Goal: Information Seeking & Learning: Learn about a topic

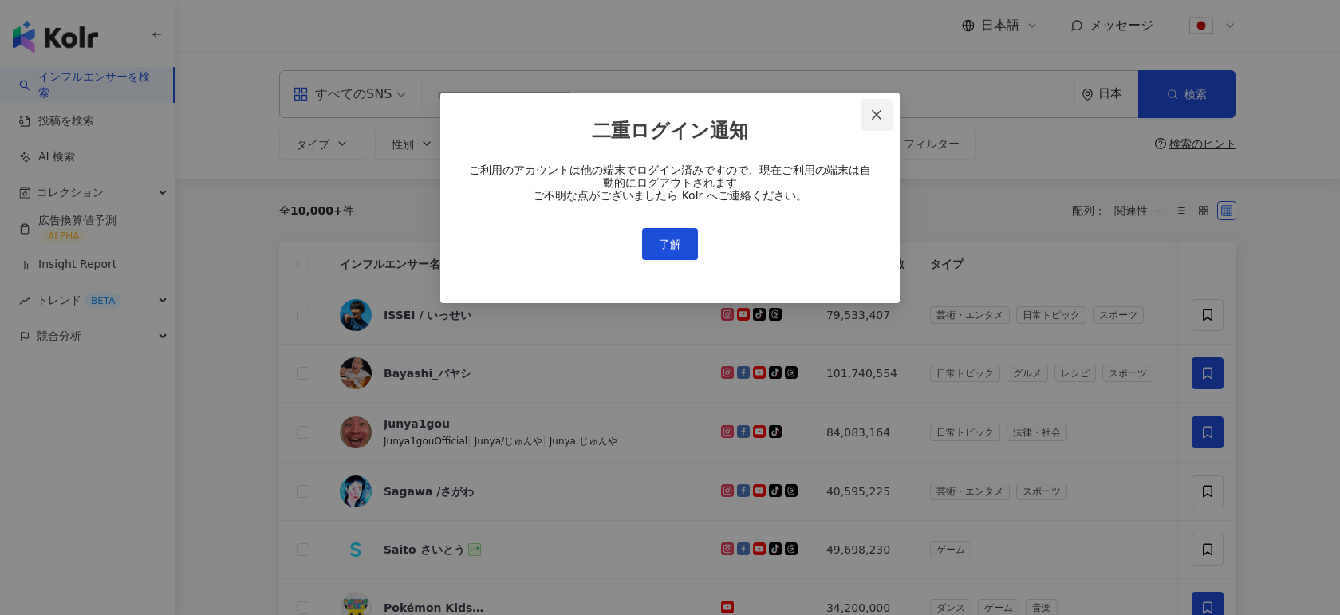
click at [877, 106] on button "Close" at bounding box center [877, 115] width 32 height 32
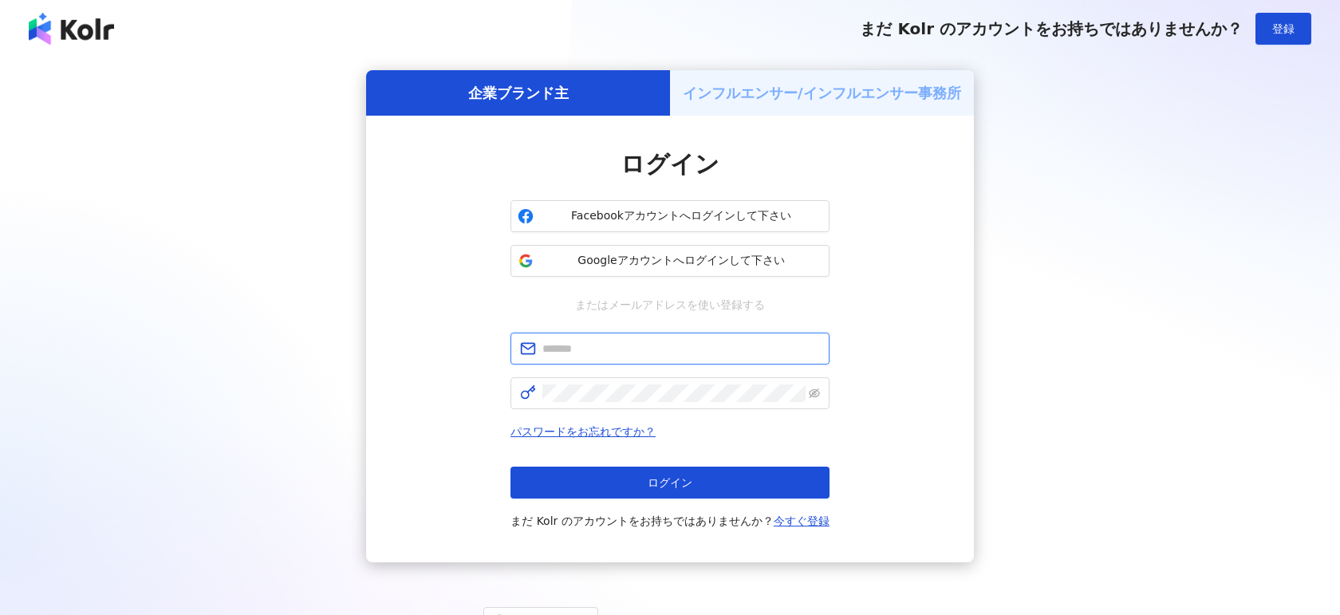
type input "**********"
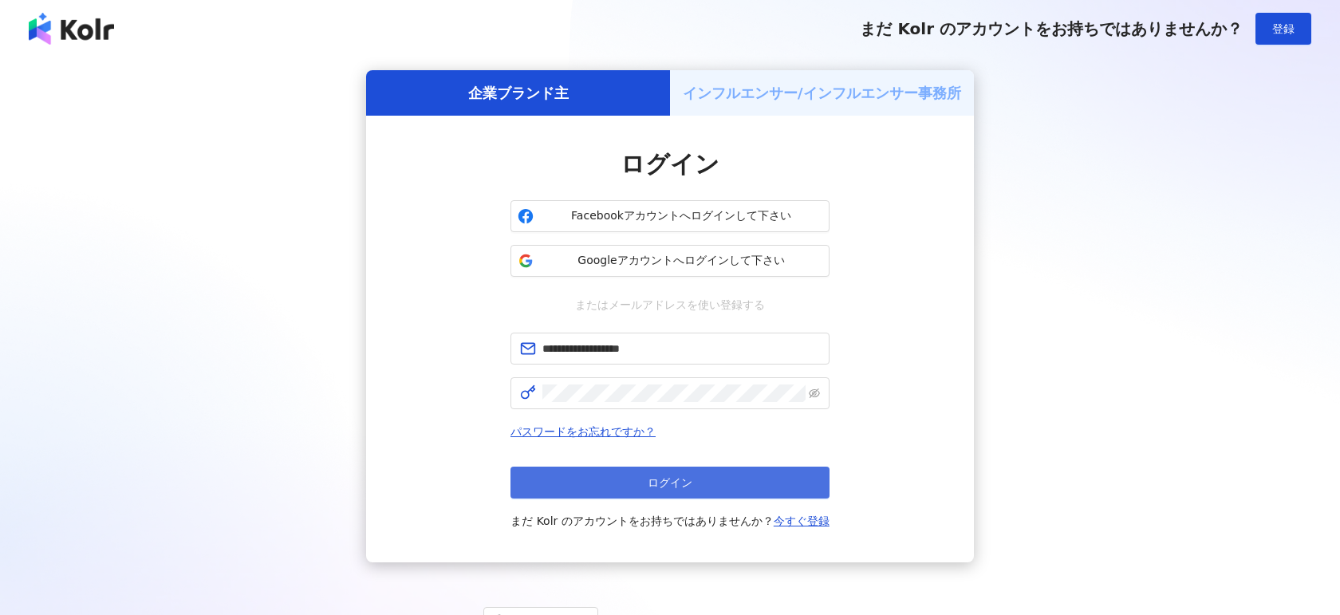
click at [606, 490] on button "ログイン" at bounding box center [669, 483] width 319 height 32
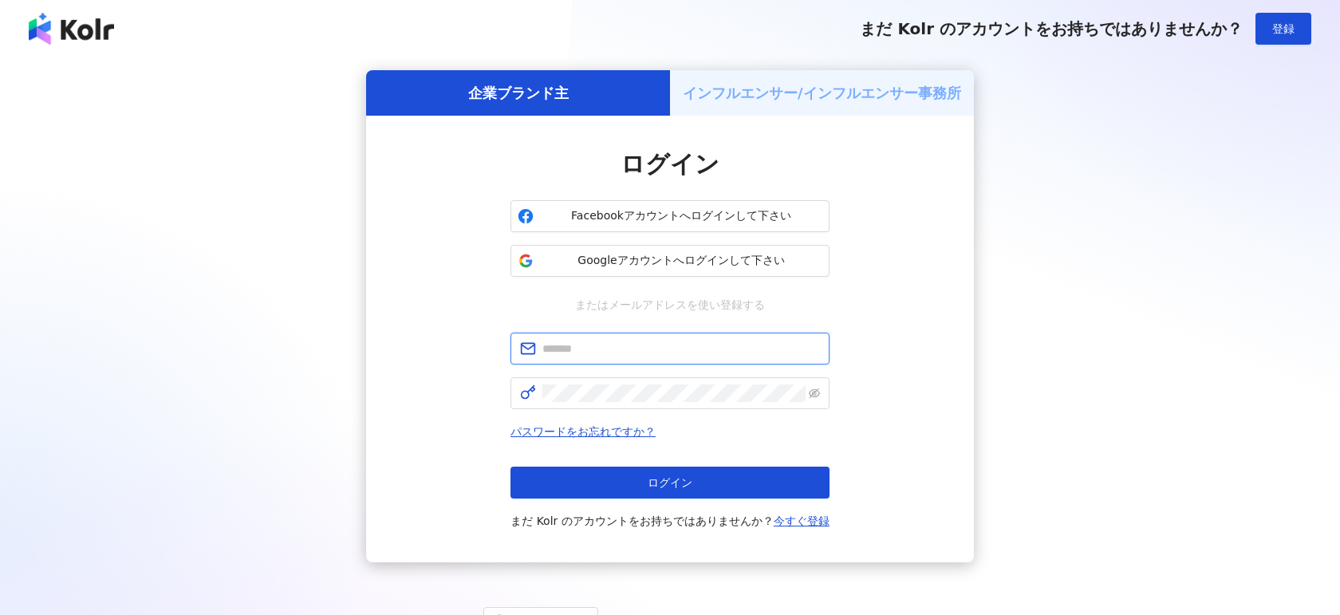
type input "**********"
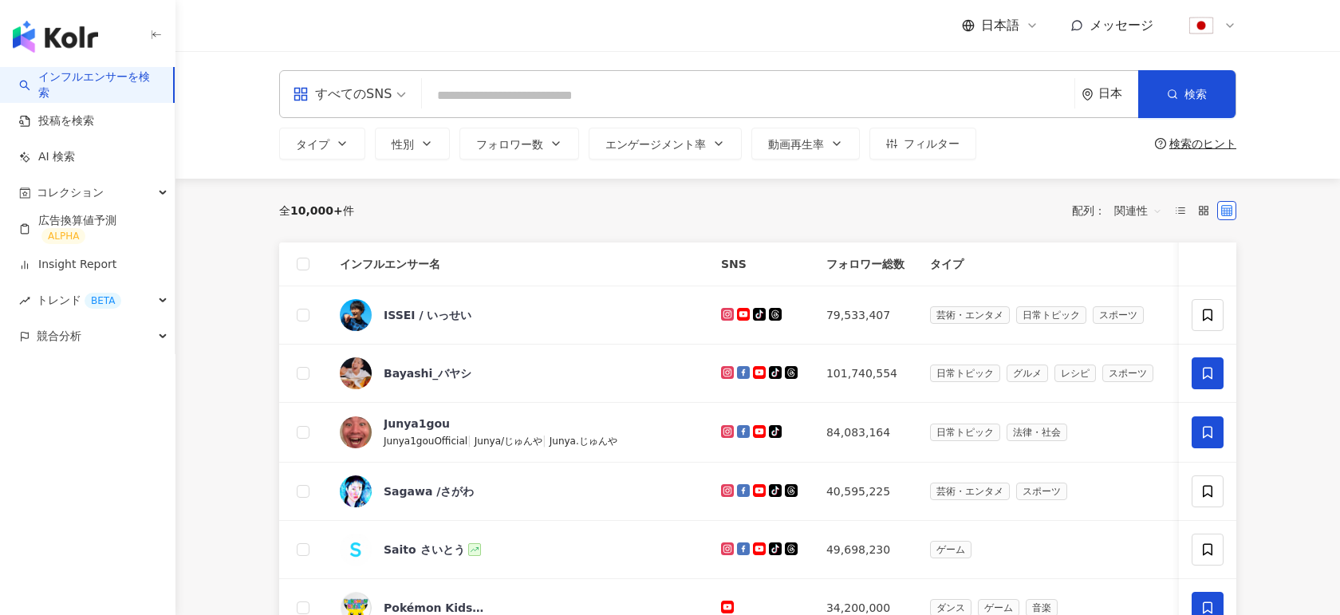
click at [389, 98] on div "すべてのSNS" at bounding box center [342, 94] width 99 height 26
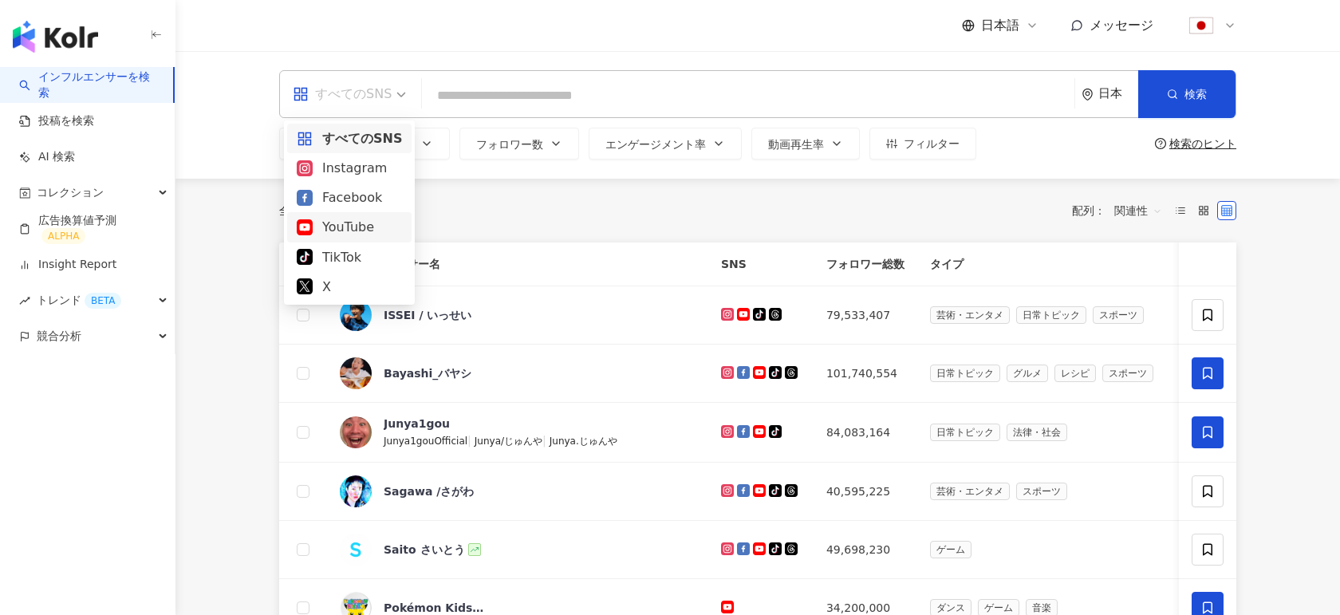
click at [1094, 100] on div "日本" at bounding box center [1109, 94] width 57 height 46
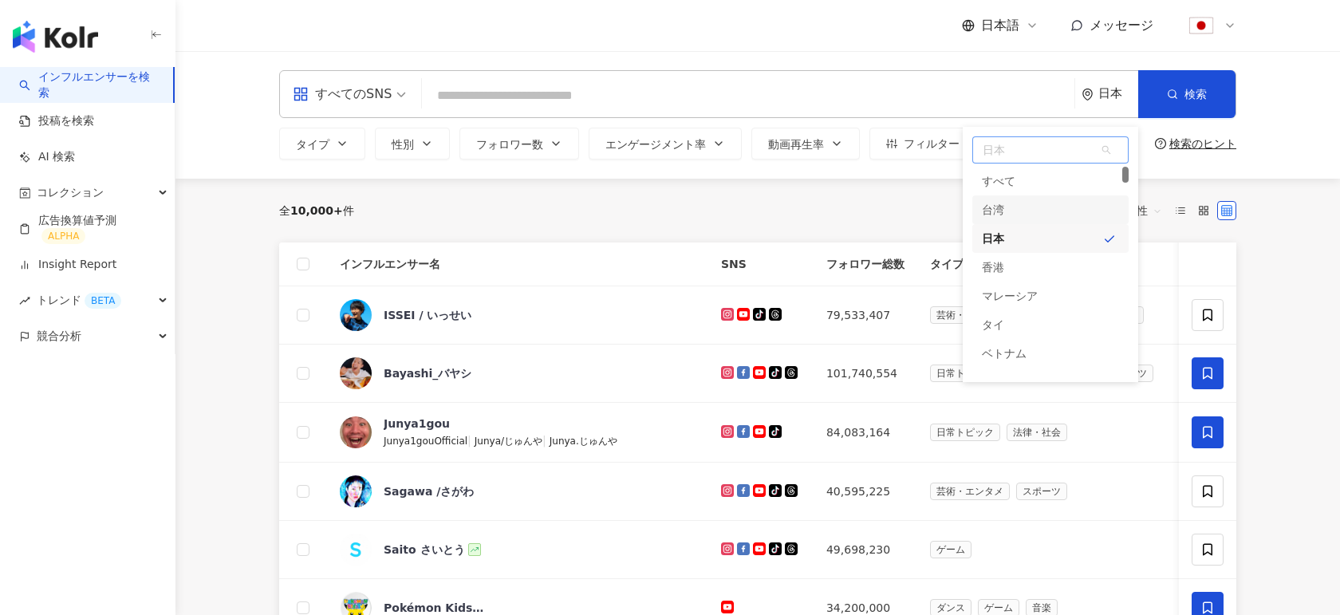
click at [1000, 205] on div "台湾" at bounding box center [993, 209] width 22 height 29
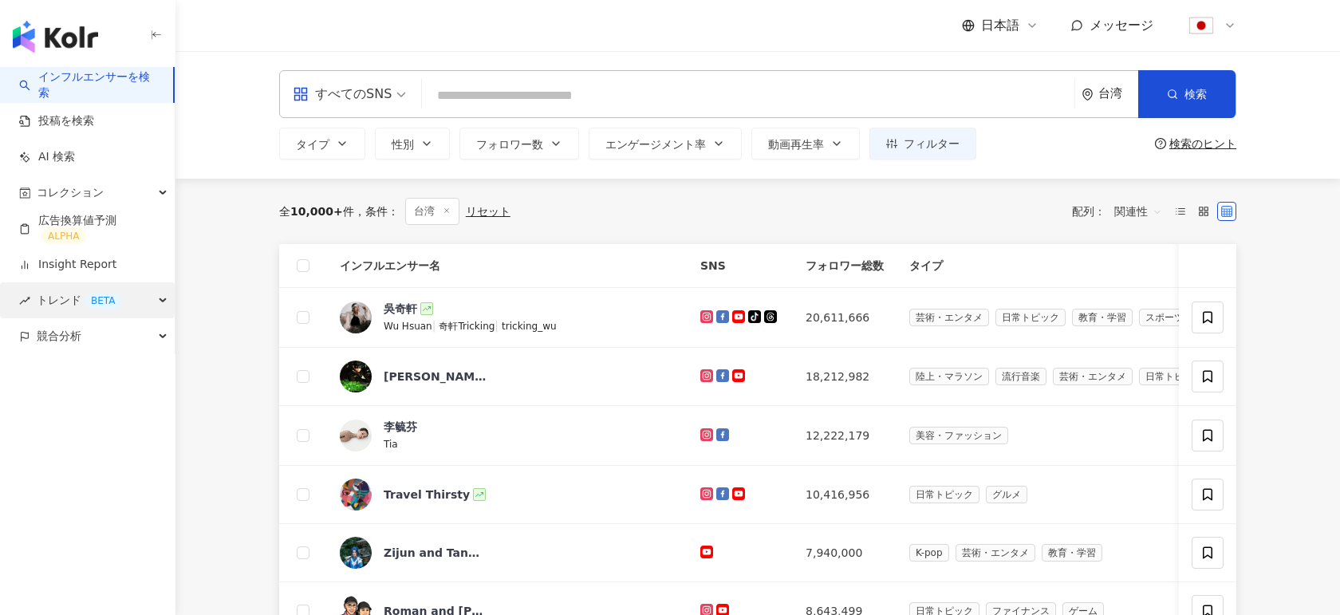
click at [61, 301] on span "トレンド BETA" at bounding box center [79, 300] width 85 height 36
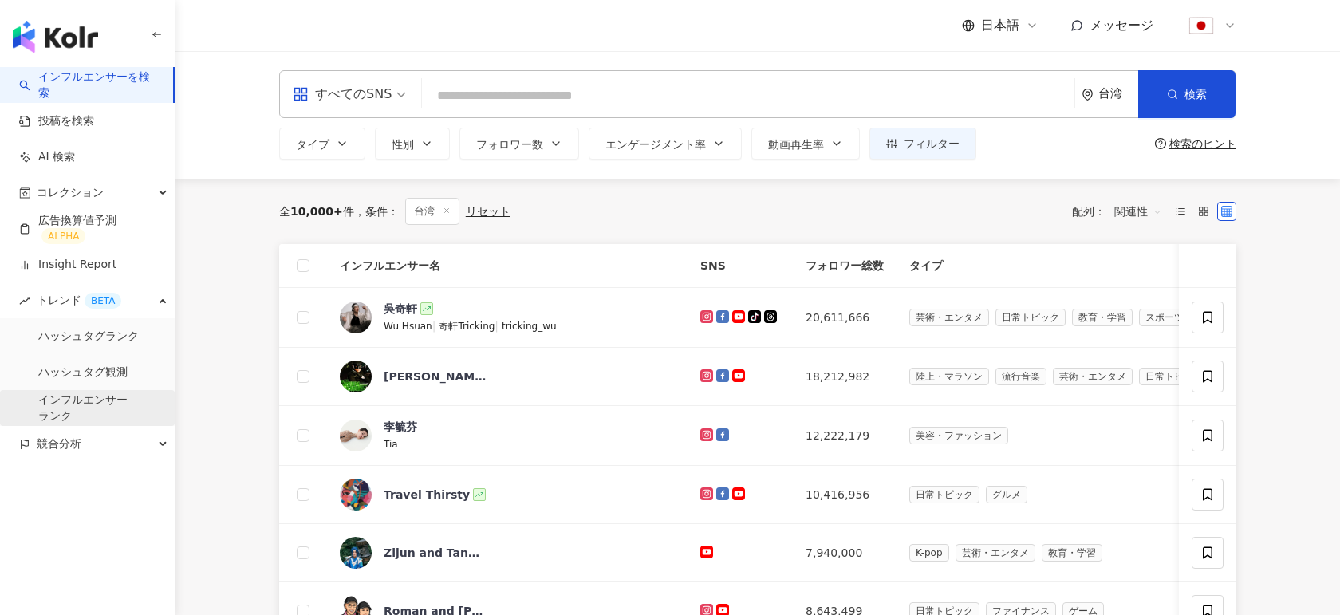
click at [64, 404] on link "インフルエンサー ランク" at bounding box center [82, 407] width 89 height 31
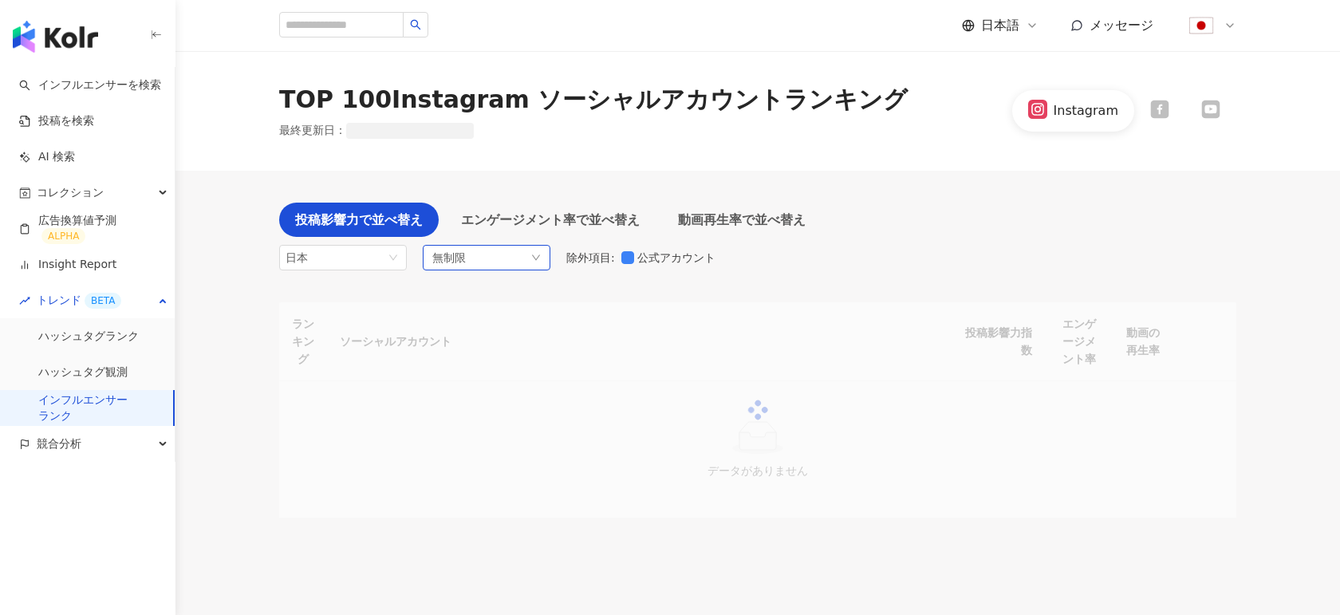
click at [451, 259] on span "無制限" at bounding box center [448, 258] width 33 height 18
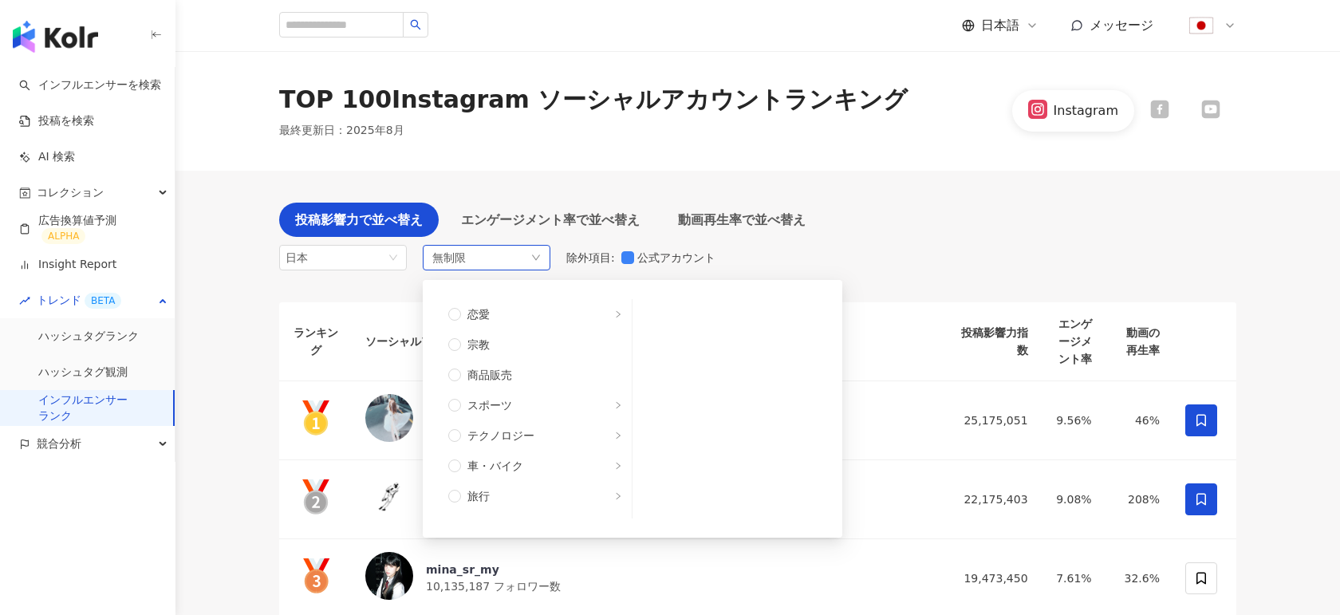
scroll to position [538, 0]
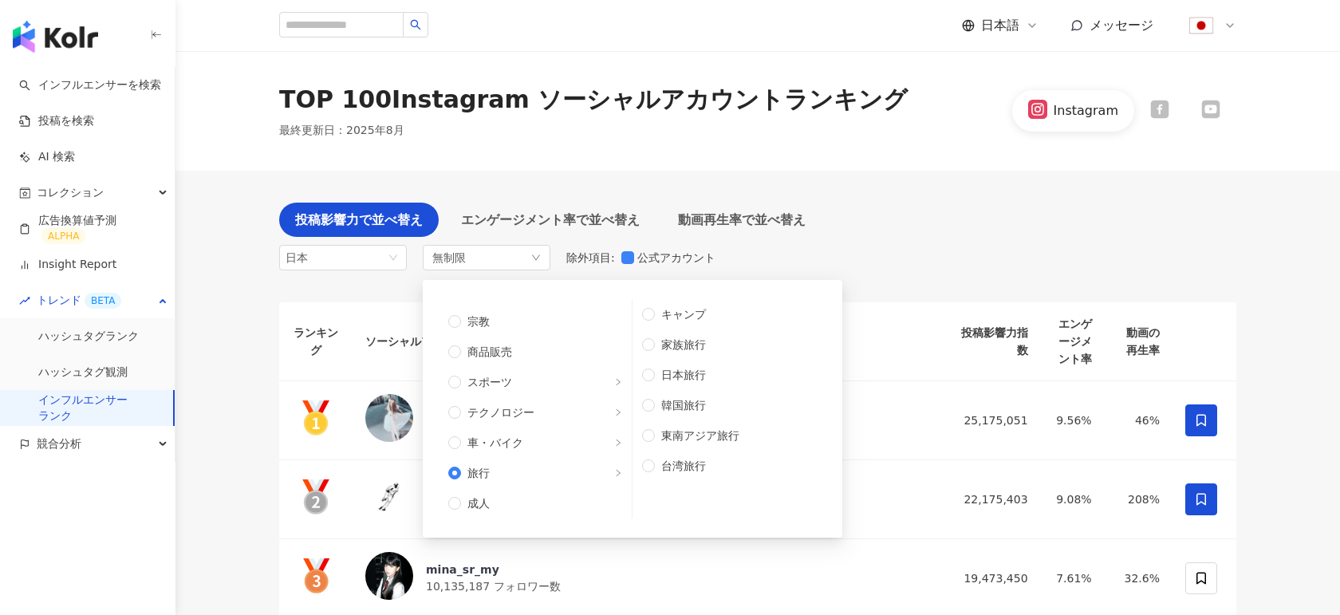
click at [897, 227] on div "投稿影響力で並べ替え エンゲージメント率で並べ替え 動画再生率で並べ替え 日本 無制限 無制限 芸術・エンタメ 美容・ファッション 気候・環境 日常トピック …" at bounding box center [757, 241] width 957 height 76
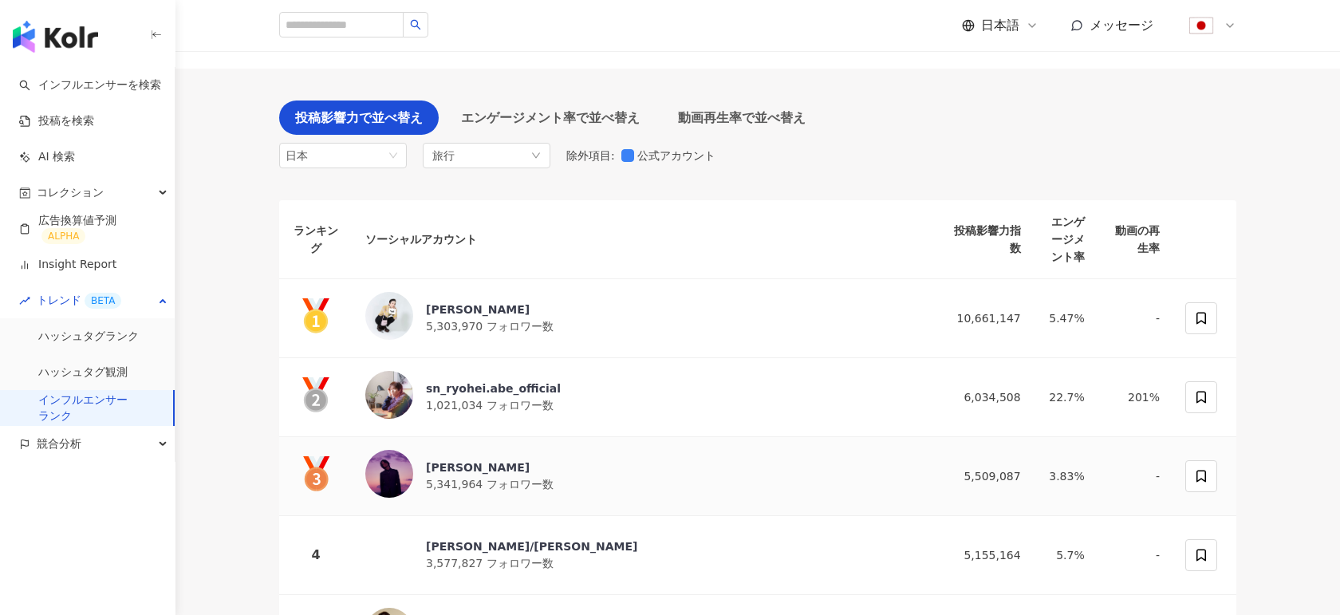
scroll to position [100, 0]
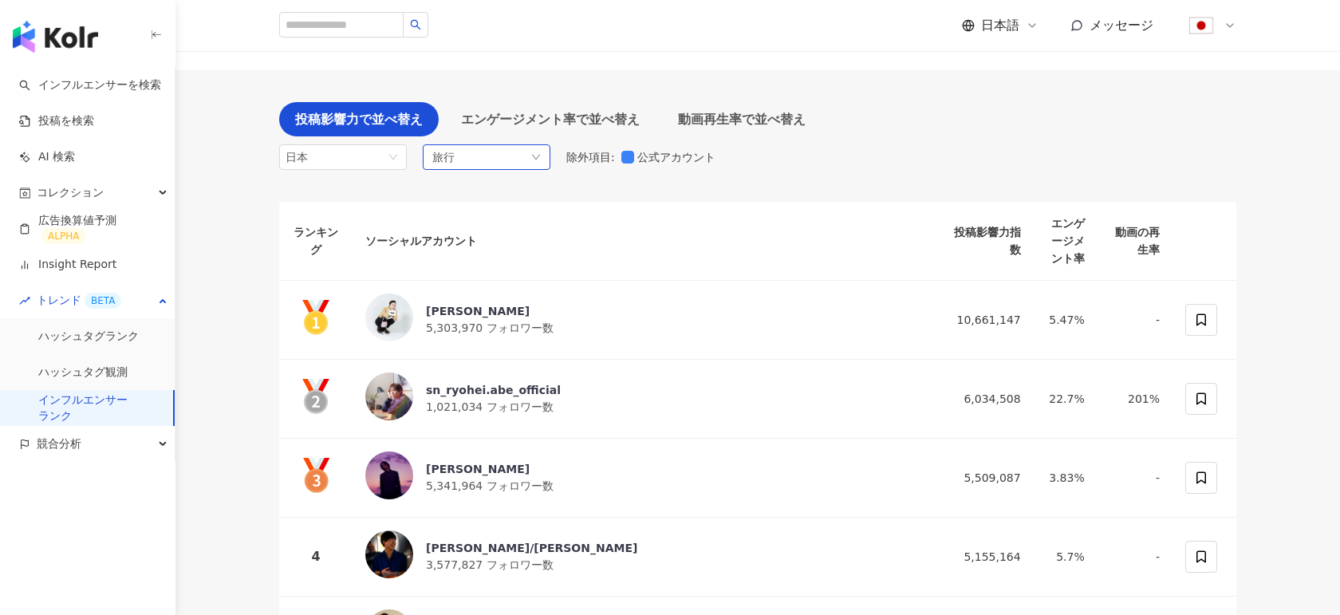
click at [464, 156] on div "旅行" at bounding box center [487, 157] width 128 height 26
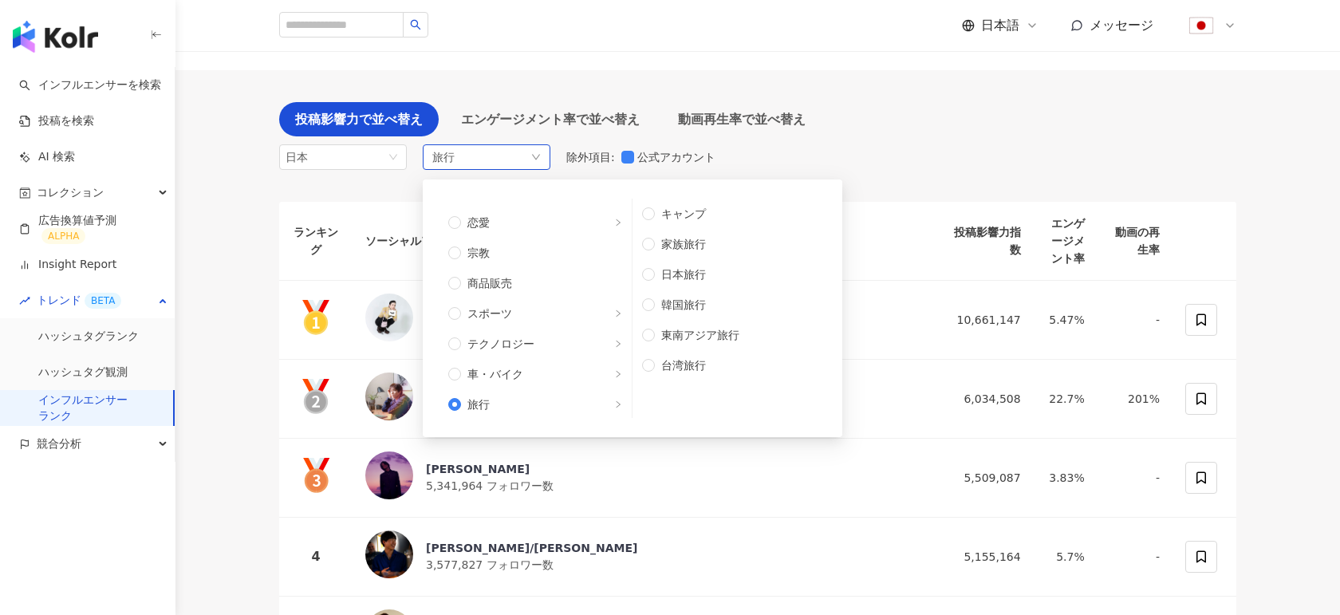
scroll to position [538, 0]
click at [885, 137] on div "投稿影響力で並べ替え エンゲージメント率で並べ替え 動画再生率で並べ替え 日本 旅行 無制限 芸術・エンタメ 美容・ファッション 気候・環境 日常トピック 教…" at bounding box center [757, 140] width 957 height 76
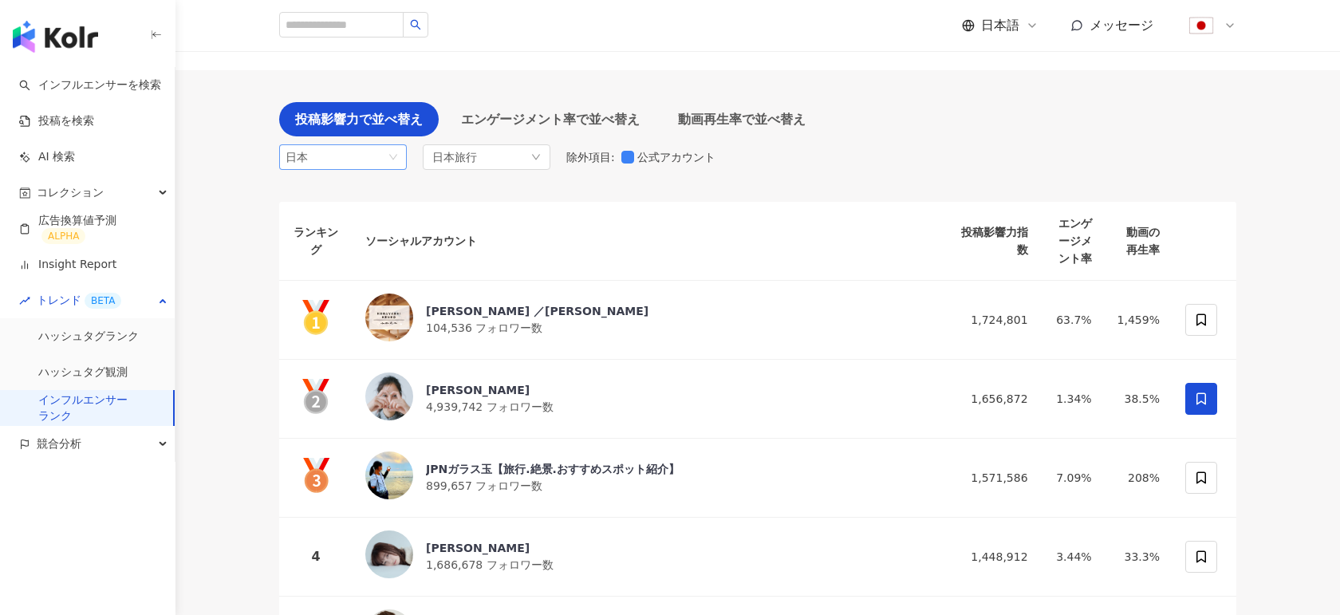
click at [368, 164] on span "日本" at bounding box center [343, 157] width 115 height 24
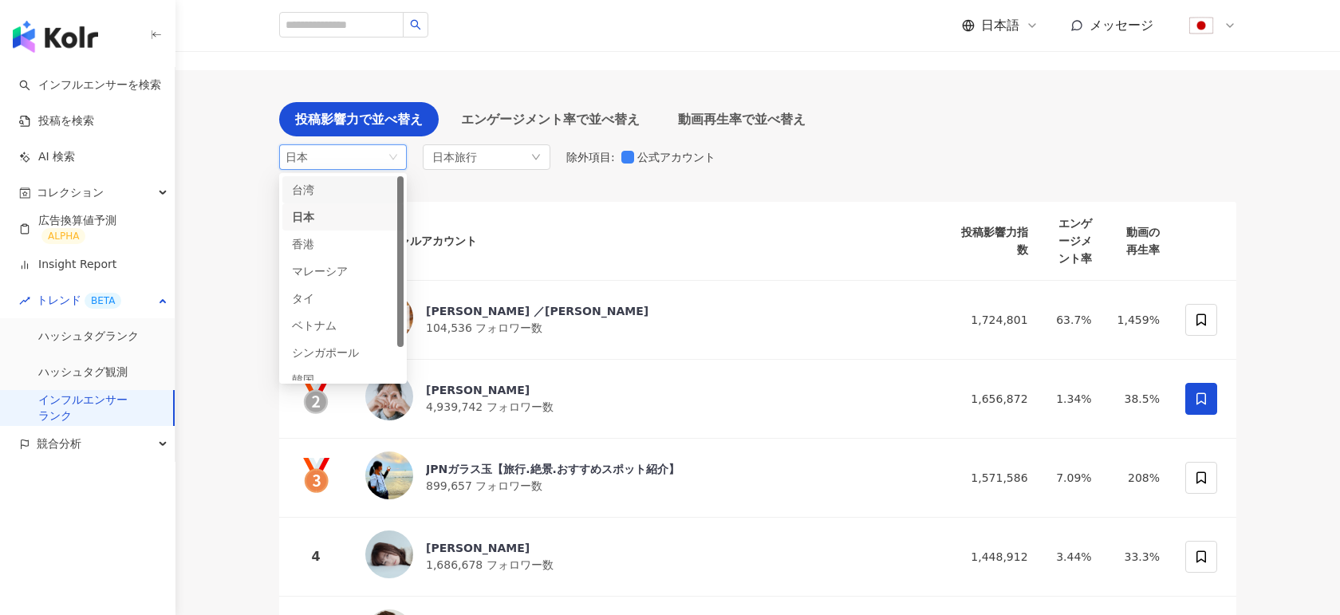
click at [319, 193] on div "台湾" at bounding box center [318, 190] width 52 height 18
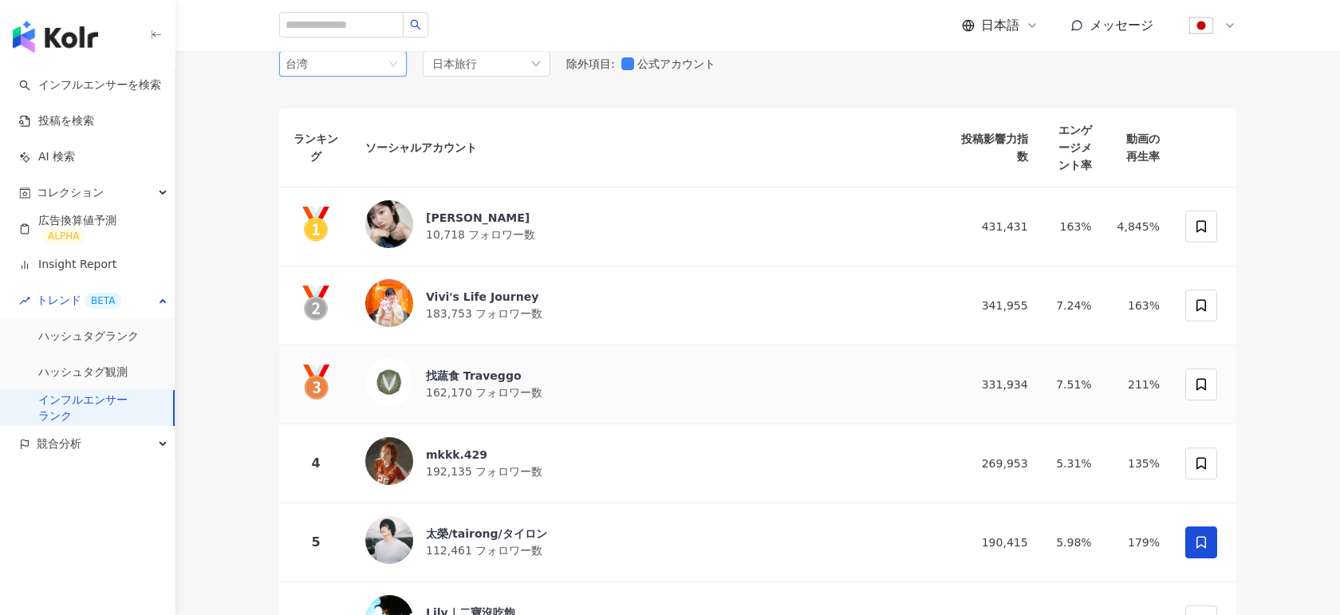
scroll to position [200, 0]
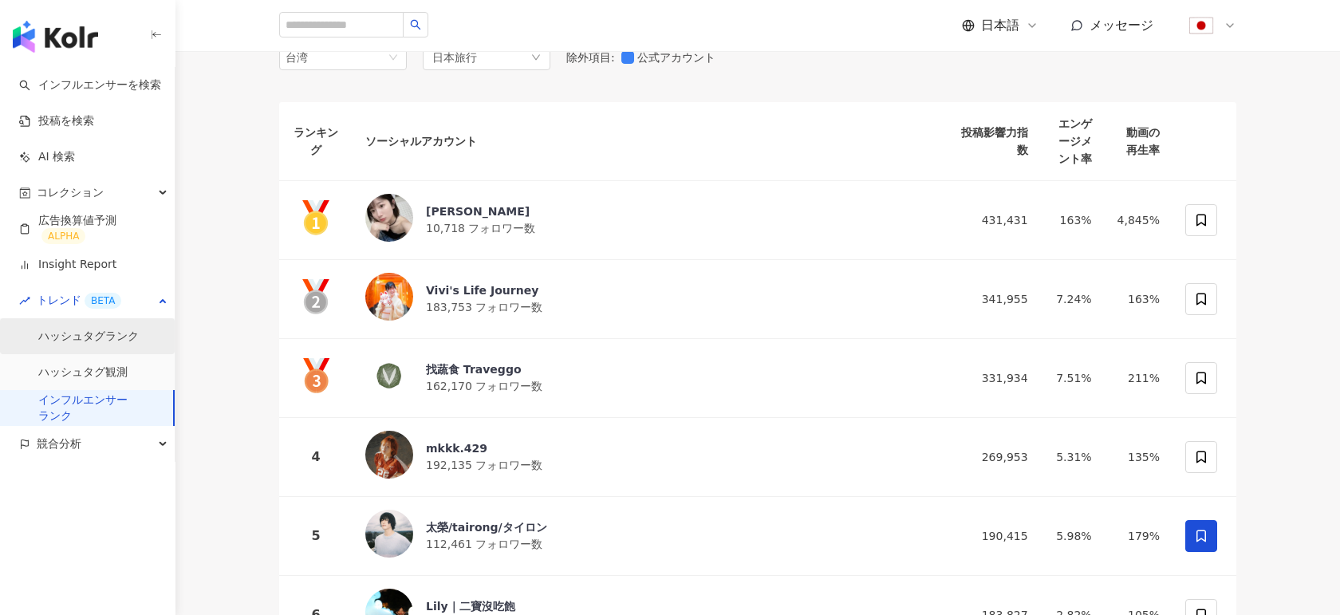
click at [77, 342] on link "ハッシュタグランク" at bounding box center [88, 337] width 100 height 16
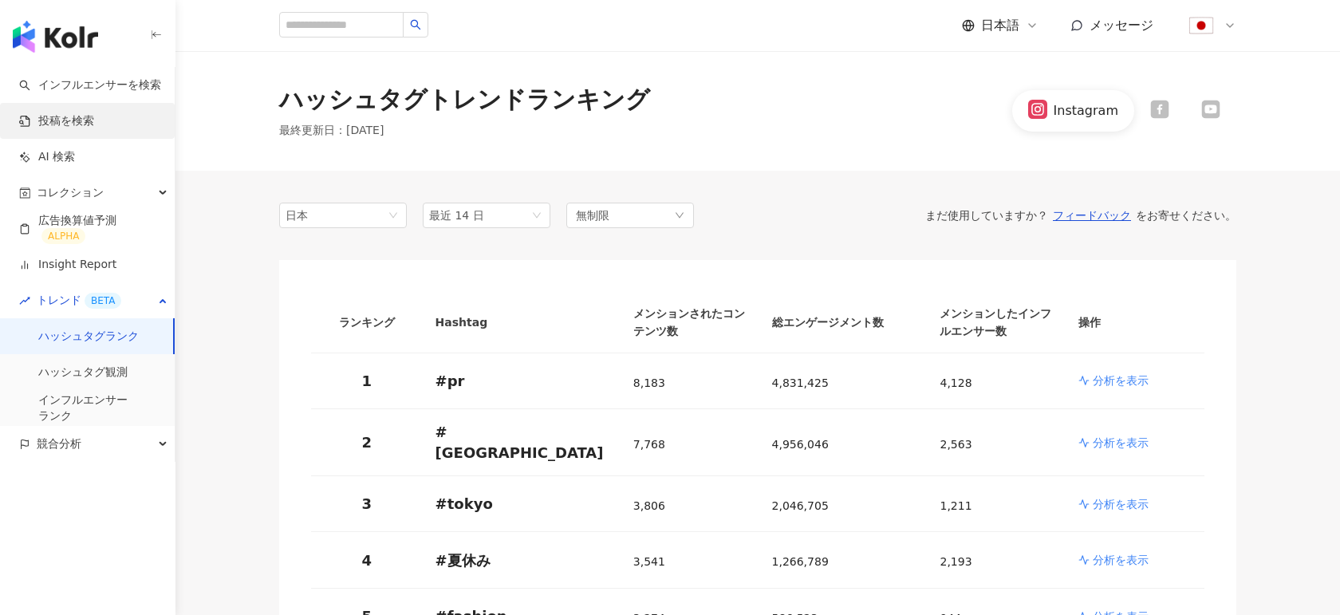
click at [65, 128] on link "投稿を検索" at bounding box center [56, 121] width 75 height 16
click at [87, 80] on link "インフルエンサーを検索" at bounding box center [90, 85] width 142 height 16
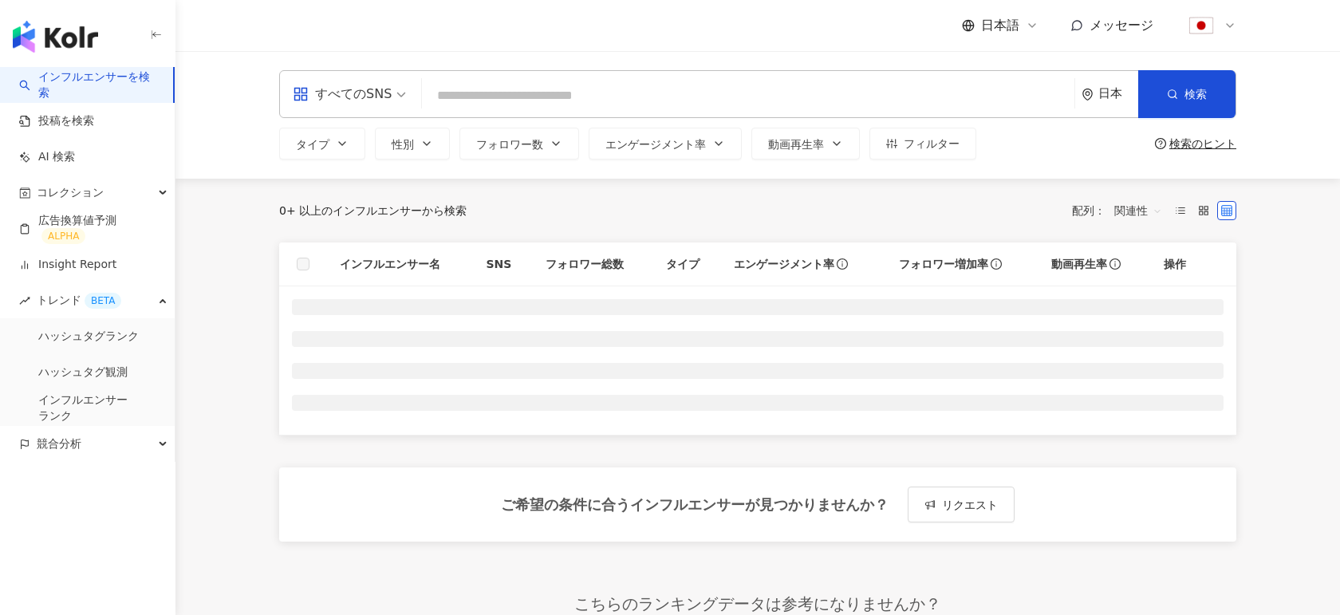
click at [459, 96] on input "search" at bounding box center [748, 96] width 640 height 30
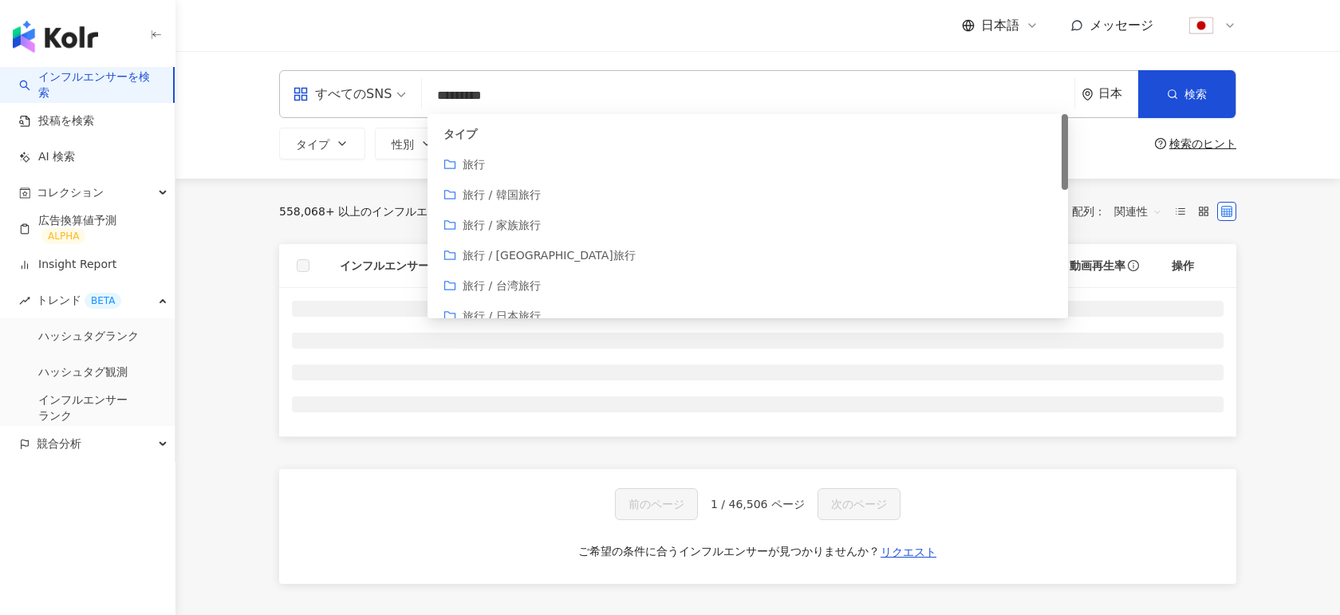
type input "*********"
click at [204, 274] on main "すべてのSNS ********* 日本 検索 customizedTag b11e5df7-a881-4e61-9234-f3d9107c9478 タイプ …" at bounding box center [757, 432] width 1164 height 762
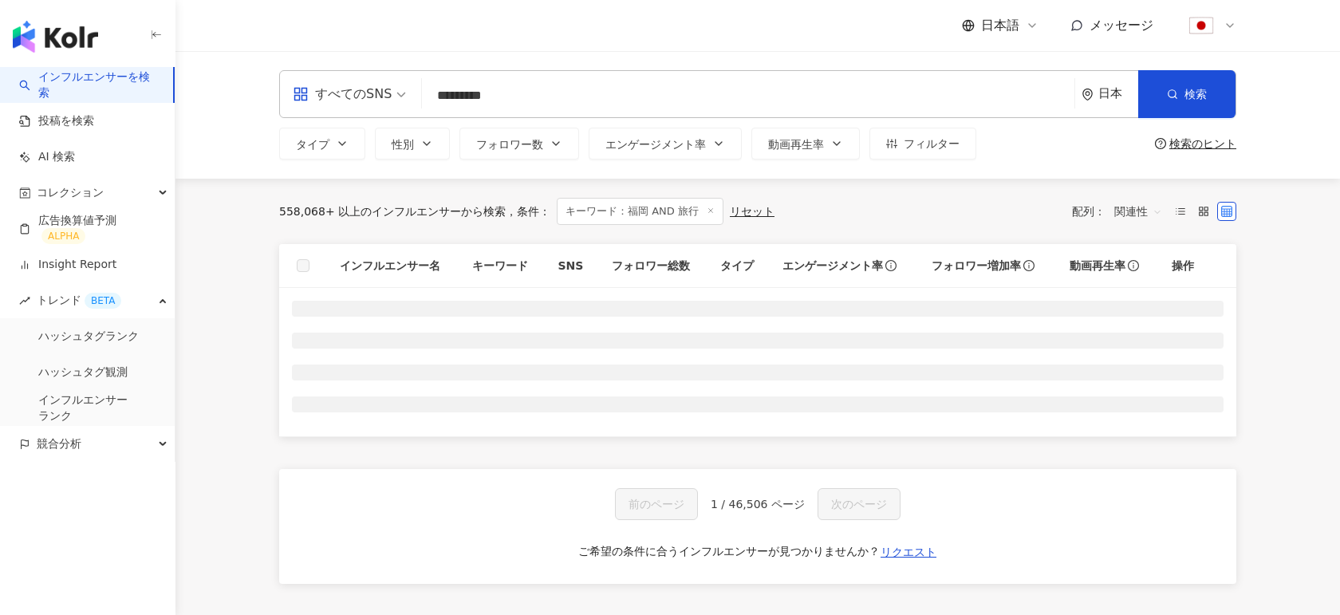
click at [204, 274] on main "すべてのSNS ********* 日本 検索 customizedTag b11e5df7-a881-4e61-9234-f3d9107c9478 タイプ …" at bounding box center [757, 432] width 1164 height 762
click at [501, 101] on input "*********" at bounding box center [748, 96] width 640 height 30
click at [500, 101] on input "*********" at bounding box center [748, 96] width 640 height 30
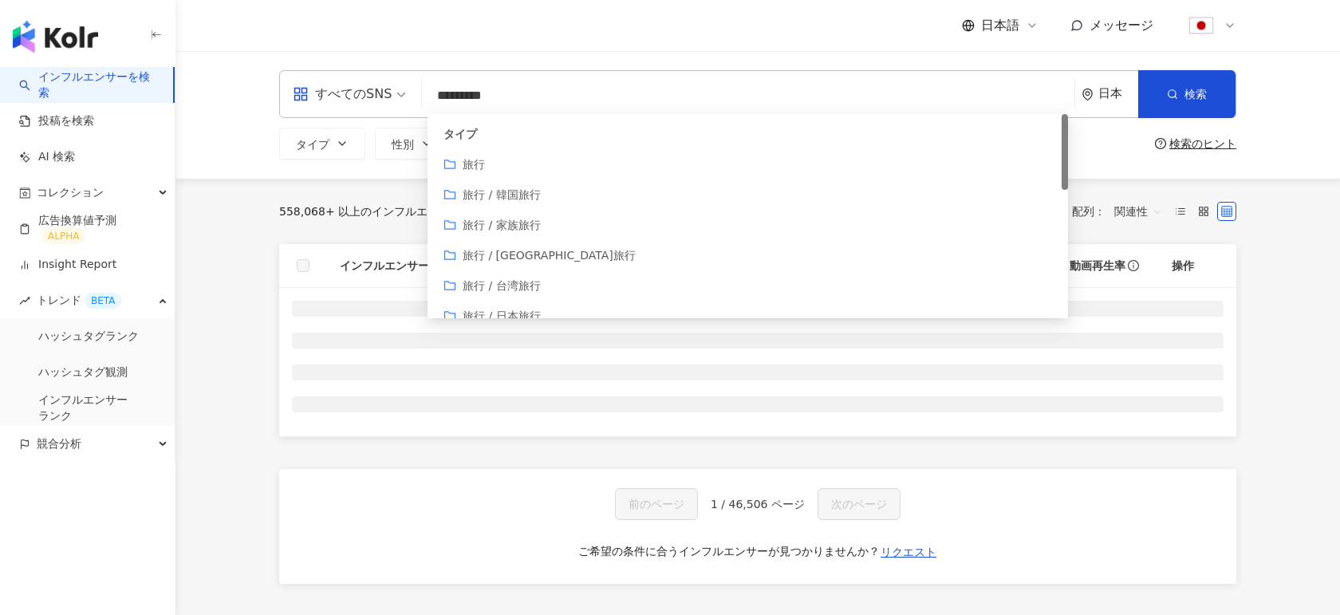
click at [500, 101] on input "*********" at bounding box center [748, 96] width 640 height 30
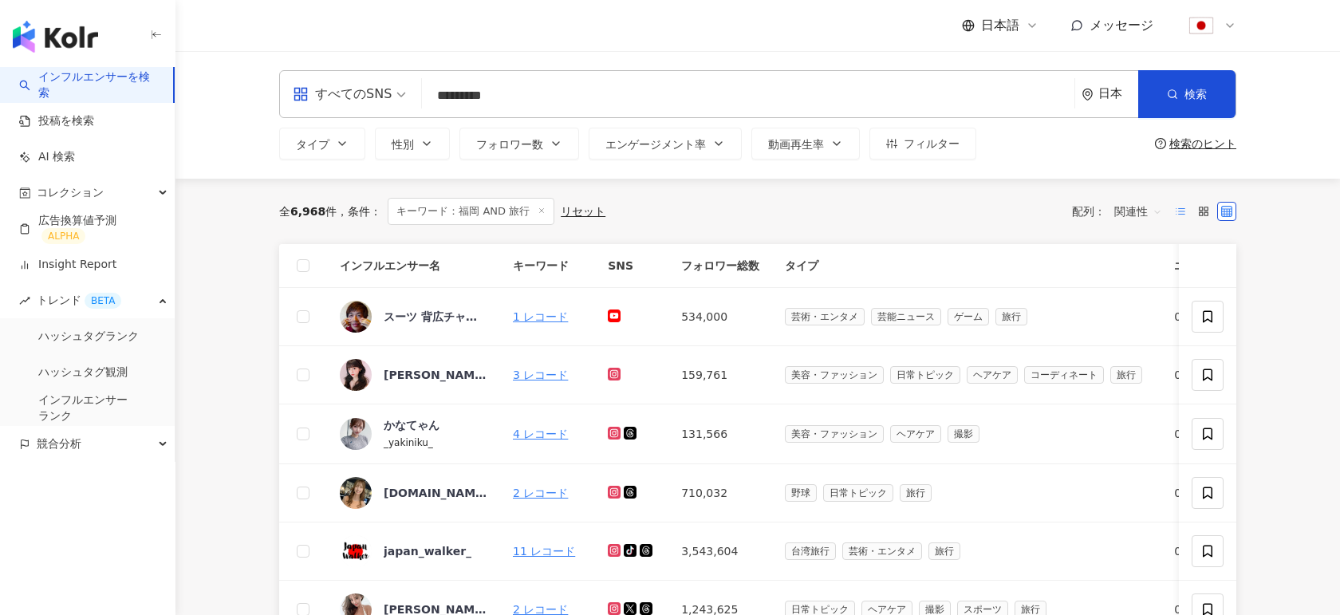
click at [1180, 211] on icon at bounding box center [1180, 211] width 11 height 11
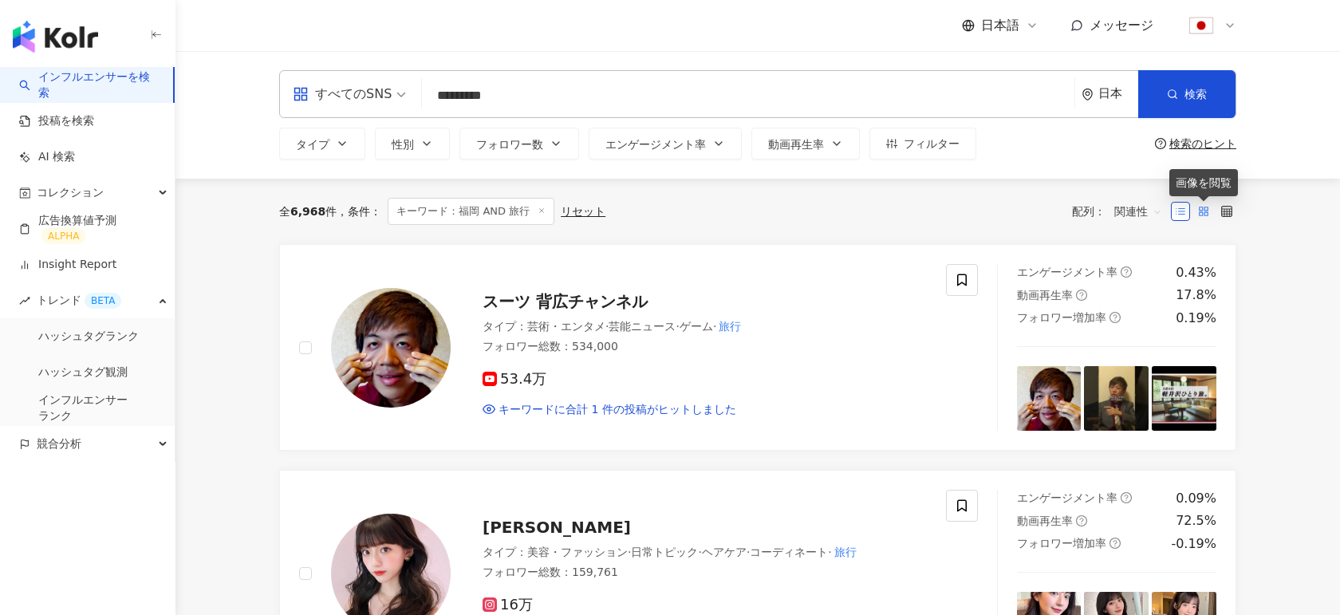
click at [1201, 215] on icon at bounding box center [1203, 211] width 11 height 11
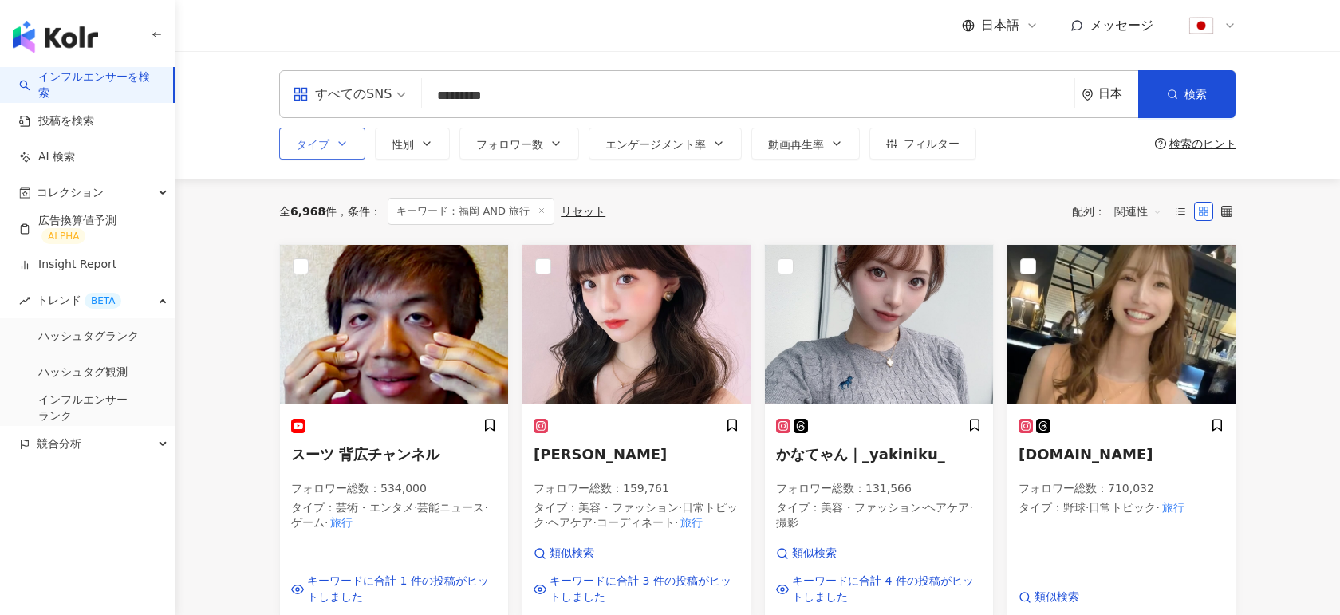
click at [349, 145] on button "タイプ" at bounding box center [322, 144] width 86 height 32
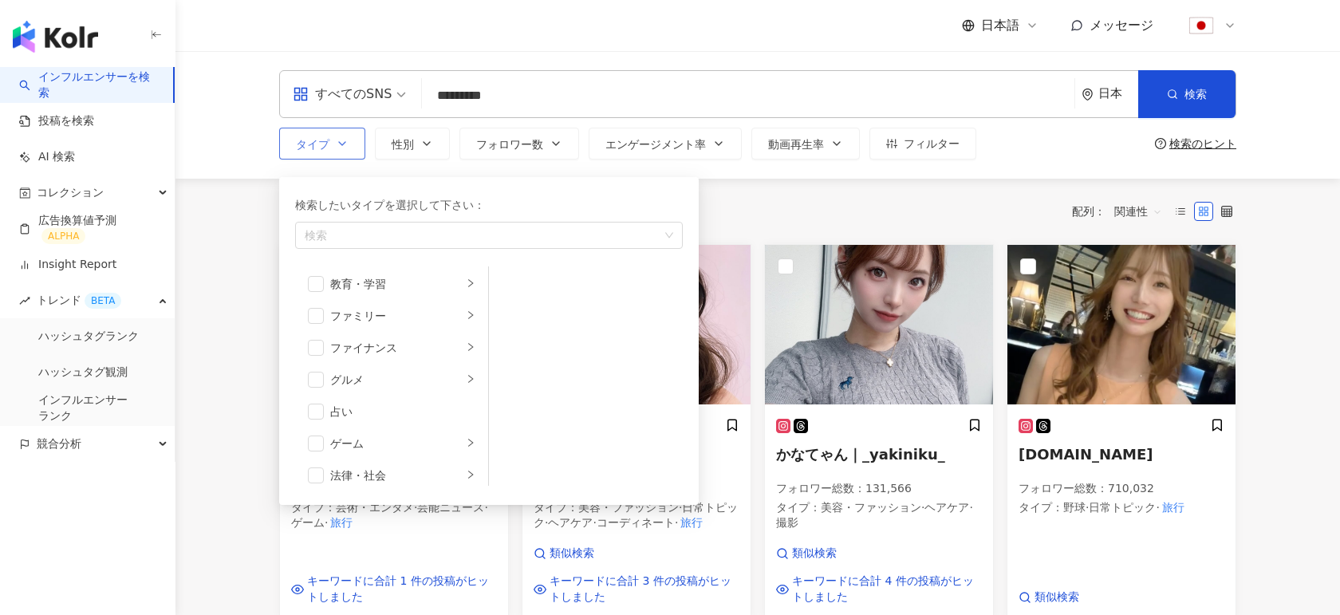
scroll to position [114, 0]
click at [316, 328] on span "button" at bounding box center [316, 331] width 16 height 16
click at [790, 198] on div "全 6,968 件 条件 ： キーワード：福岡 AND 旅行 リセット 配列： 関連性" at bounding box center [757, 211] width 957 height 27
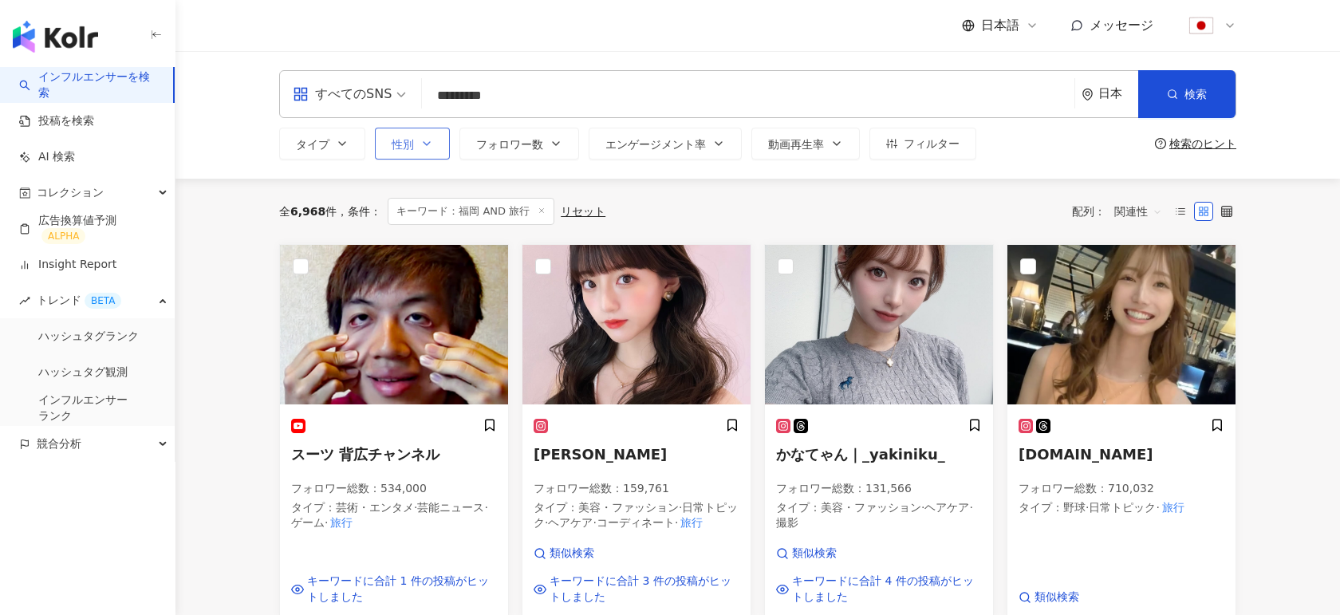
click at [419, 152] on button "性別" at bounding box center [412, 144] width 75 height 32
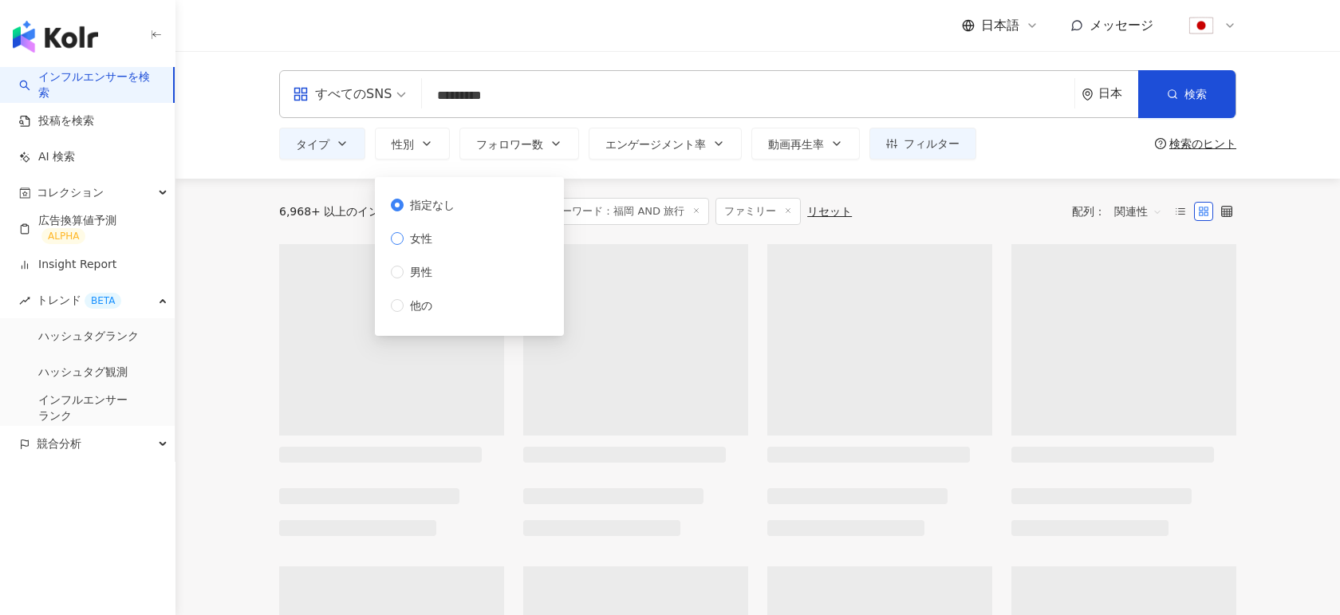
click at [412, 244] on span "女性" at bounding box center [421, 239] width 35 height 18
click at [983, 200] on div "6,968+ 以上のインフルエンサーから検索 条件 ： キーワード：福岡 AND 旅行 ファミリー リセット 配列： 関連性" at bounding box center [757, 211] width 957 height 27
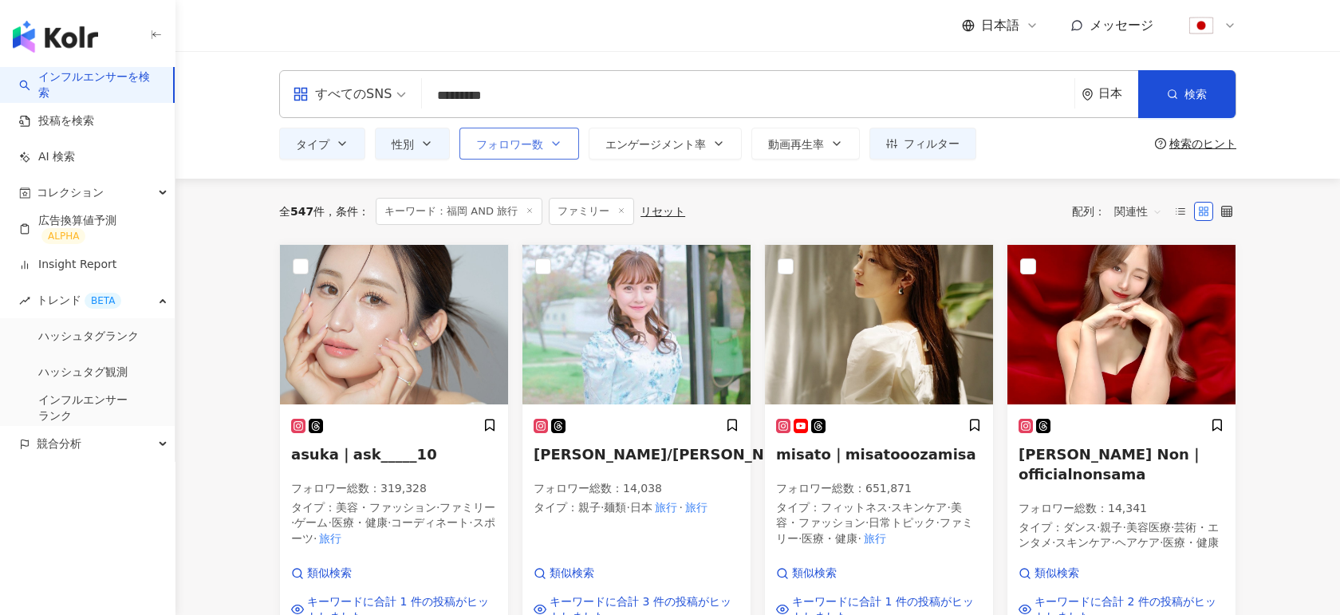
click at [518, 148] on span "フォロワー数" at bounding box center [509, 144] width 67 height 13
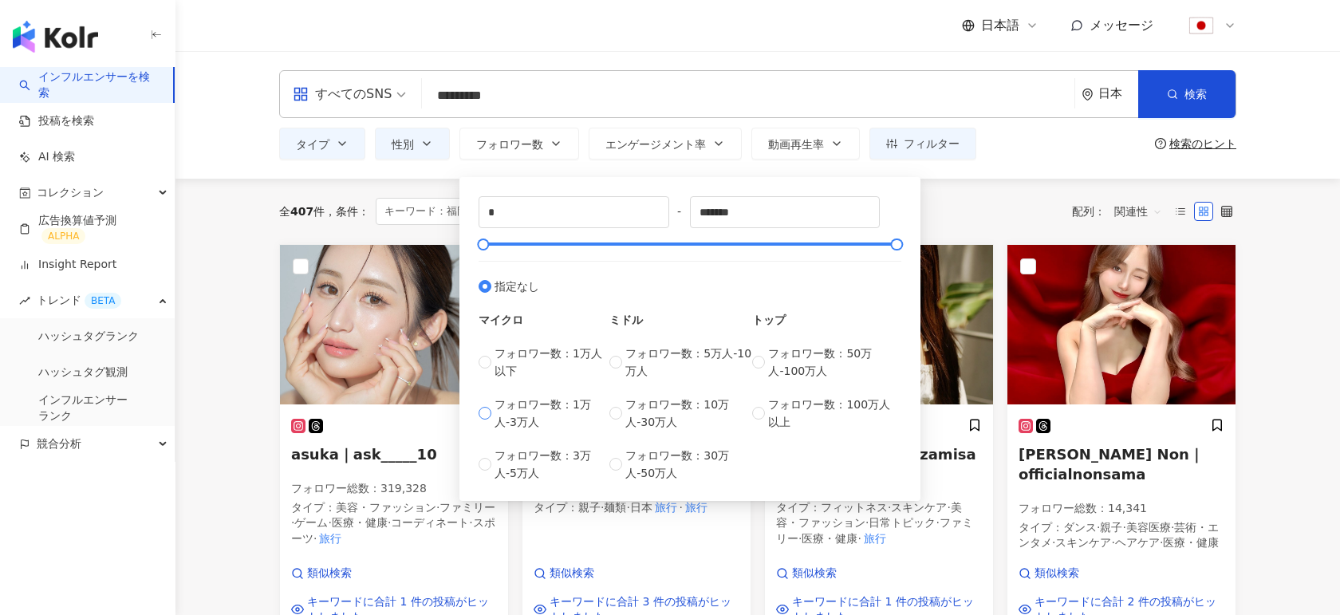
click at [486, 405] on label "フォロワー数：1万人-3万人" at bounding box center [544, 413] width 131 height 35
type input "*****"
click at [974, 198] on div "全 407 件 条件 ： キーワード：福岡 AND 旅行 ファミリー 性別：女性 リセット 配列： 関連性" at bounding box center [757, 211] width 957 height 27
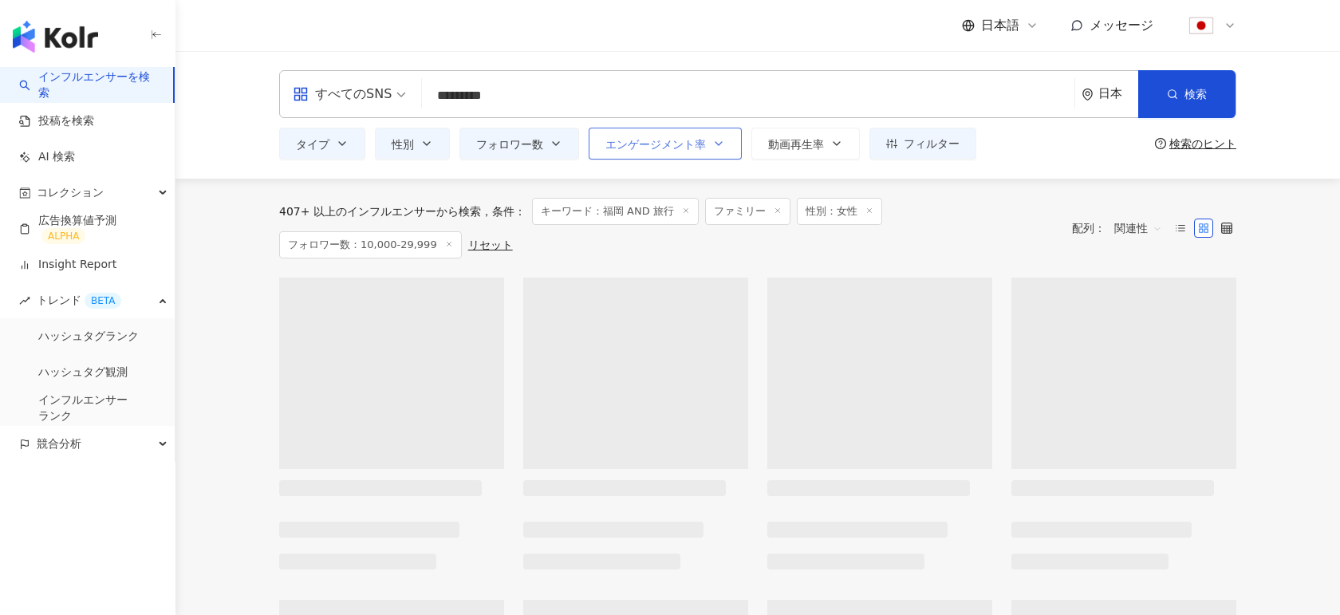
click at [664, 140] on span "エンゲージメント率" at bounding box center [655, 144] width 100 height 13
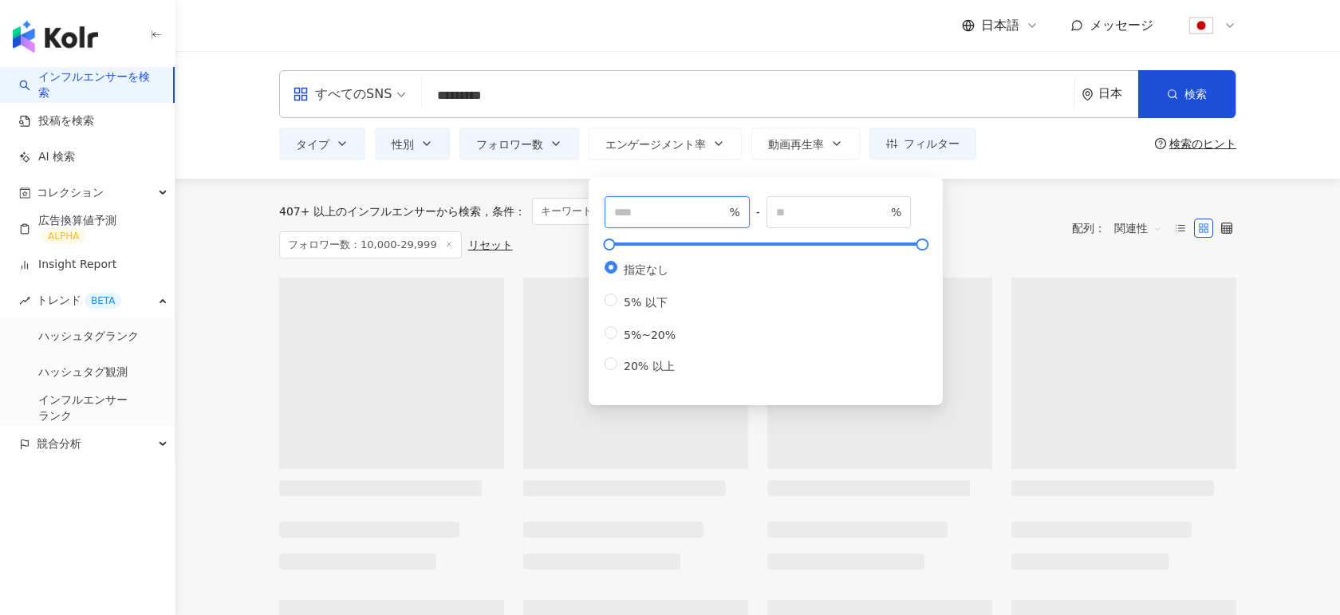
click at [659, 217] on input "number" at bounding box center [670, 212] width 112 height 18
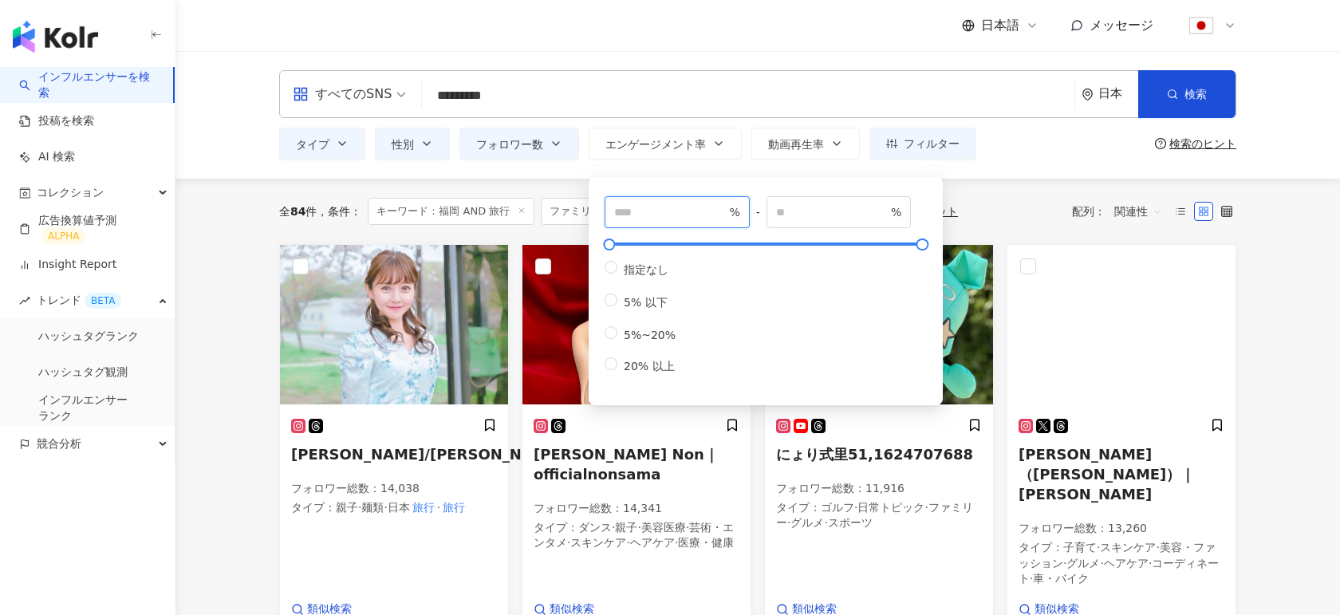
type input "***"
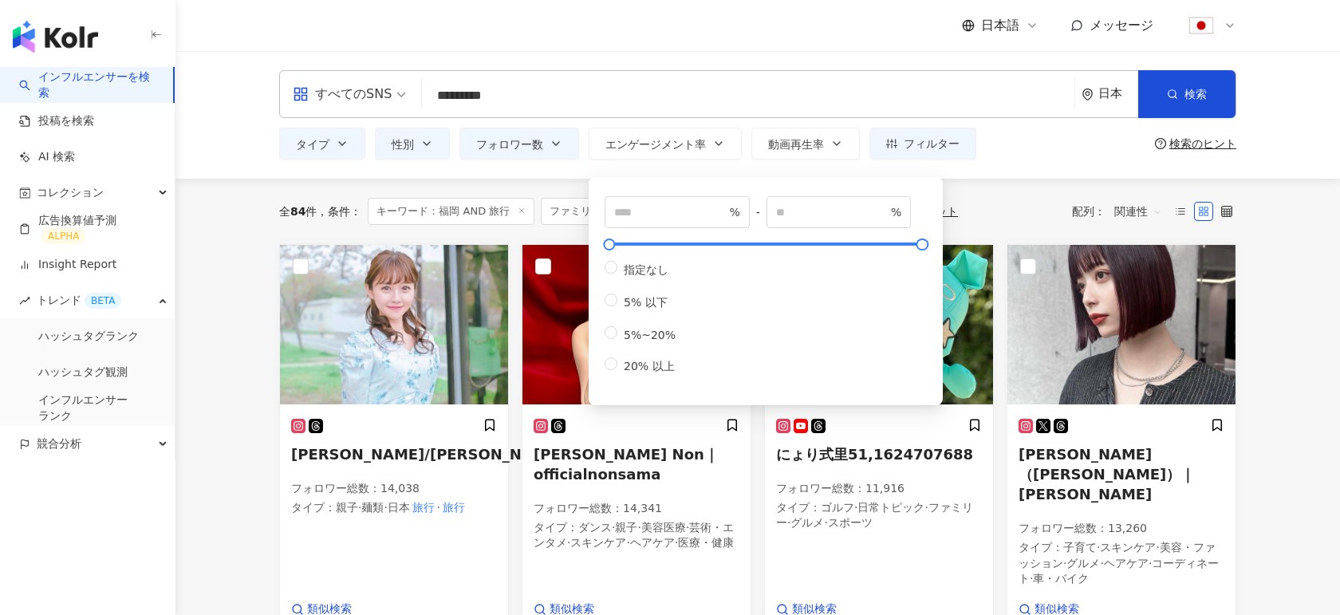
click at [1016, 183] on div "全 84 件 条件 ： キーワード：福岡 AND 旅行 ファミリー 性別：女性 フォロワー数：10,000-29,999 リセット 配列： 関連性" at bounding box center [757, 211] width 957 height 65
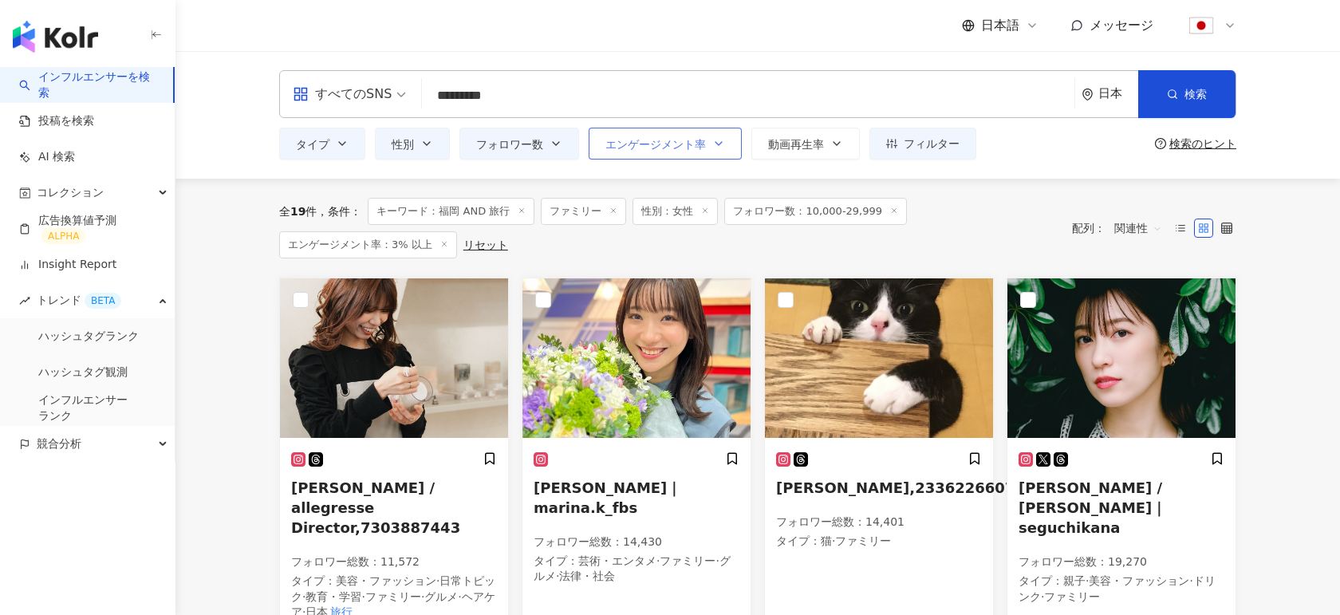
click at [672, 148] on span "エンゲージメント率" at bounding box center [655, 144] width 100 height 13
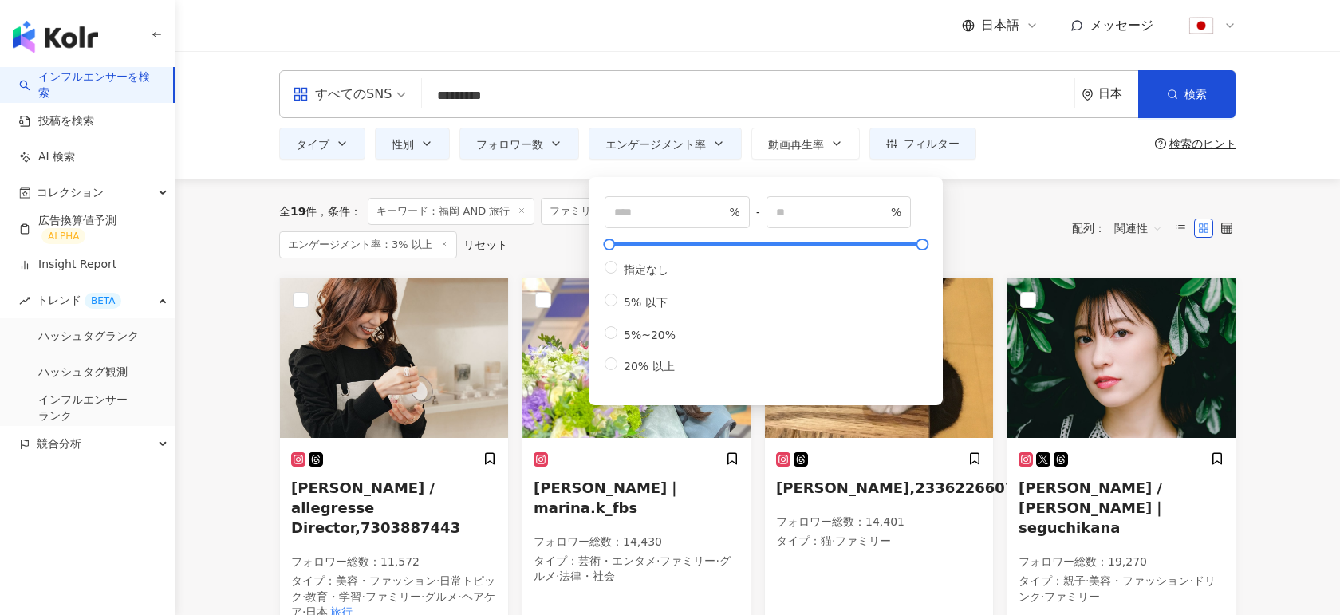
click at [1052, 188] on div "全 19 件 条件 ： キーワード：福岡 AND 旅行 ファミリー 性別：女性 フォロワー数：10,000-29,999 エンゲージメント率：3% 以上 リセ…" at bounding box center [757, 228] width 957 height 99
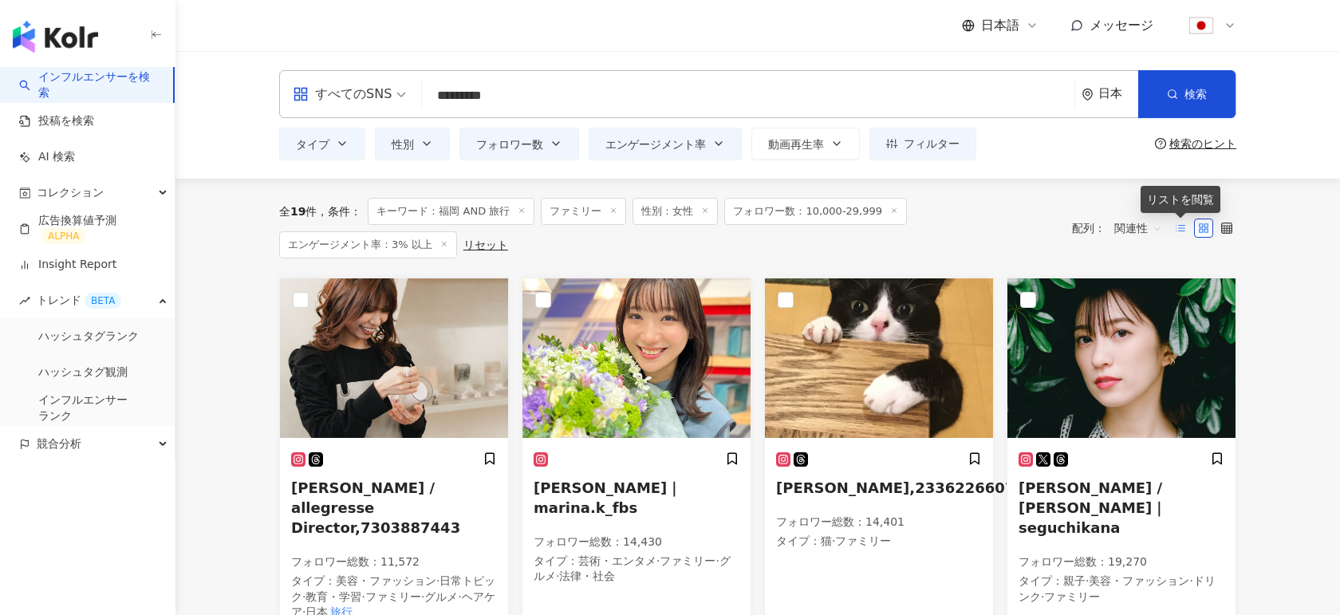
click at [1178, 230] on icon at bounding box center [1180, 228] width 11 height 11
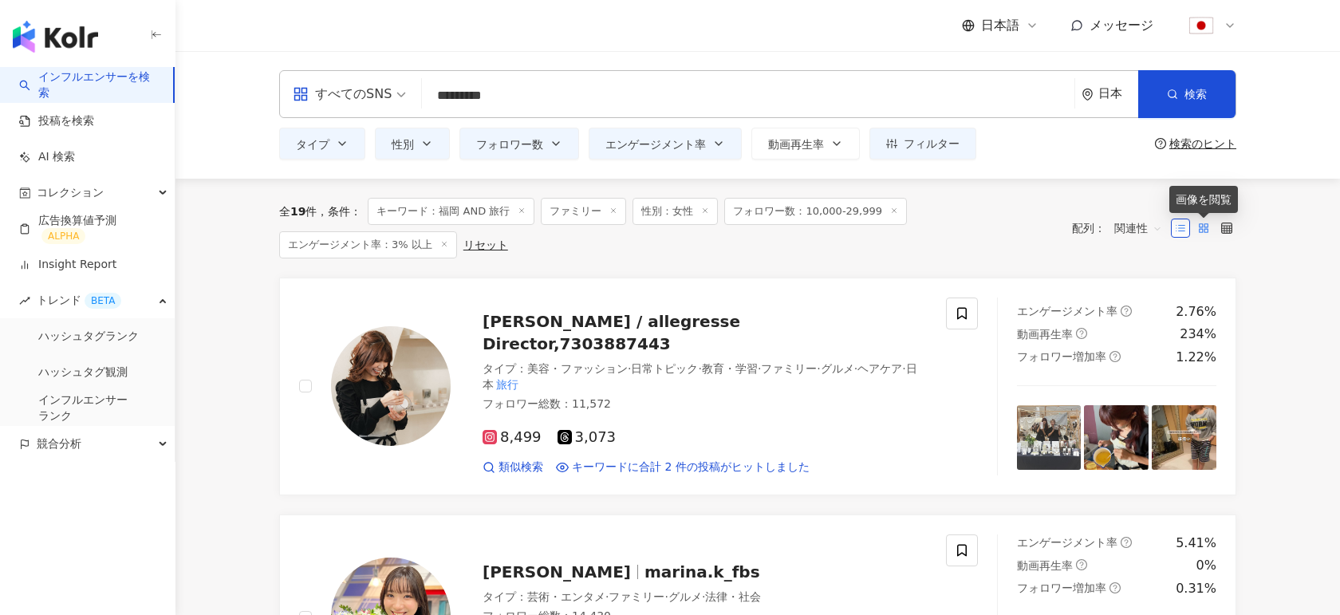
click at [1203, 224] on icon at bounding box center [1203, 228] width 11 height 11
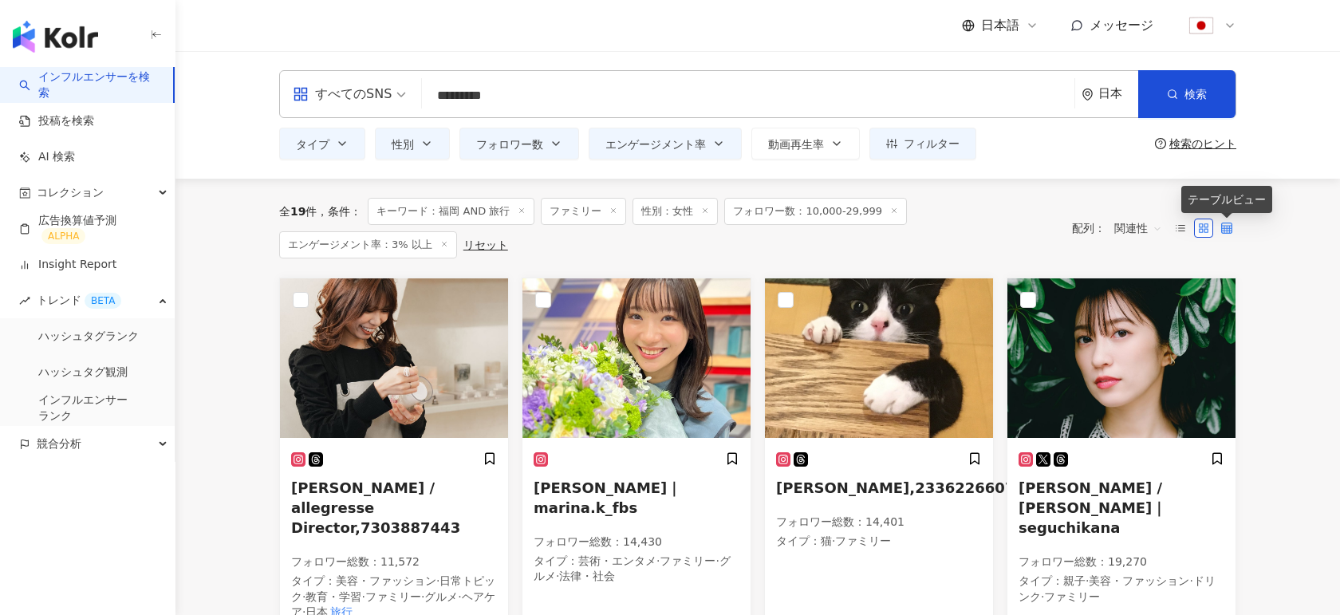
click at [1227, 223] on icon at bounding box center [1226, 228] width 11 height 11
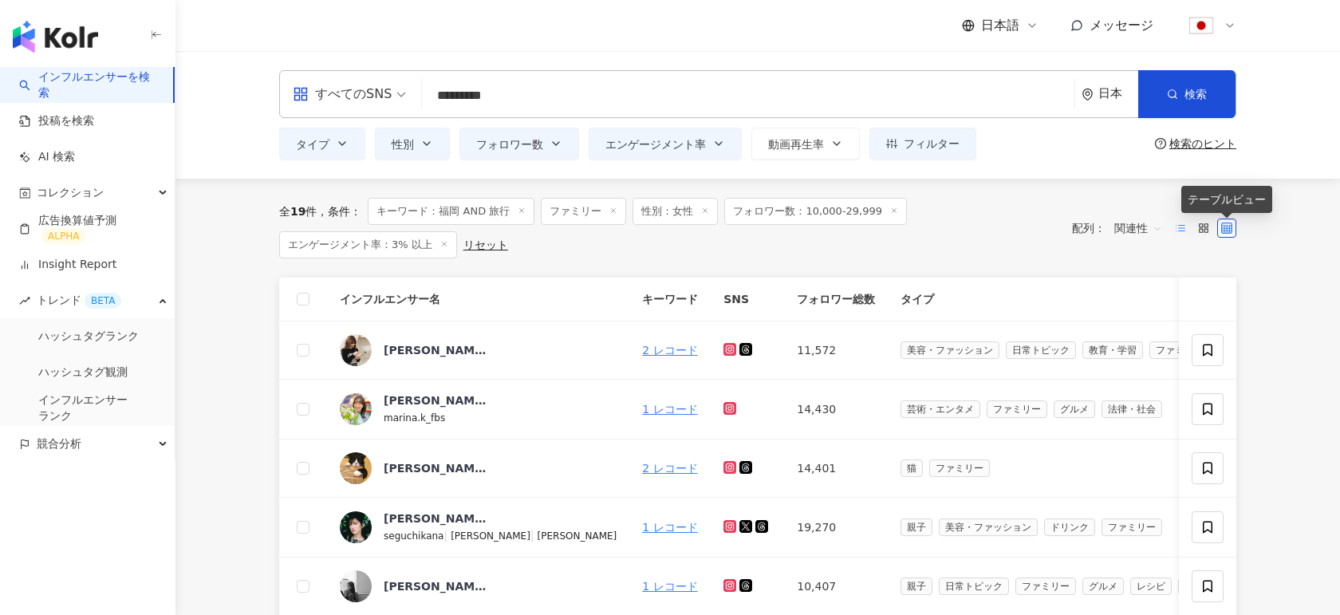
click at [1175, 223] on icon at bounding box center [1180, 228] width 11 height 11
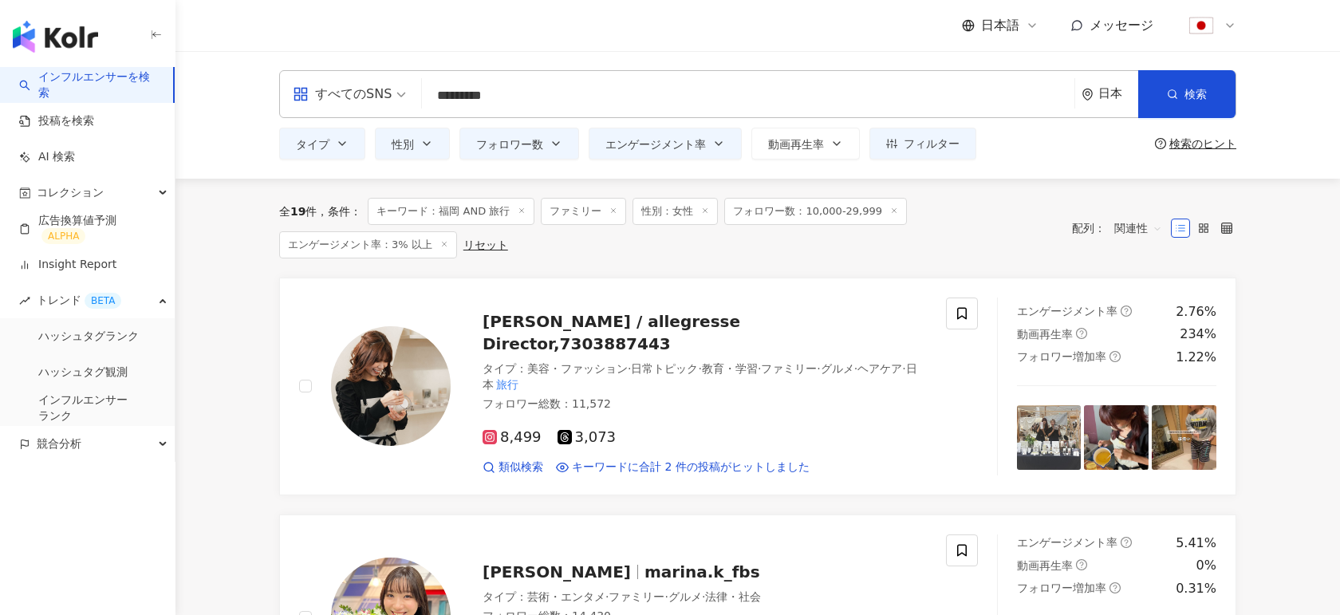
click at [1134, 230] on span "関連性" at bounding box center [1138, 228] width 48 height 26
click at [1131, 341] on div "エンゲージメント率" at bounding box center [1168, 342] width 100 height 18
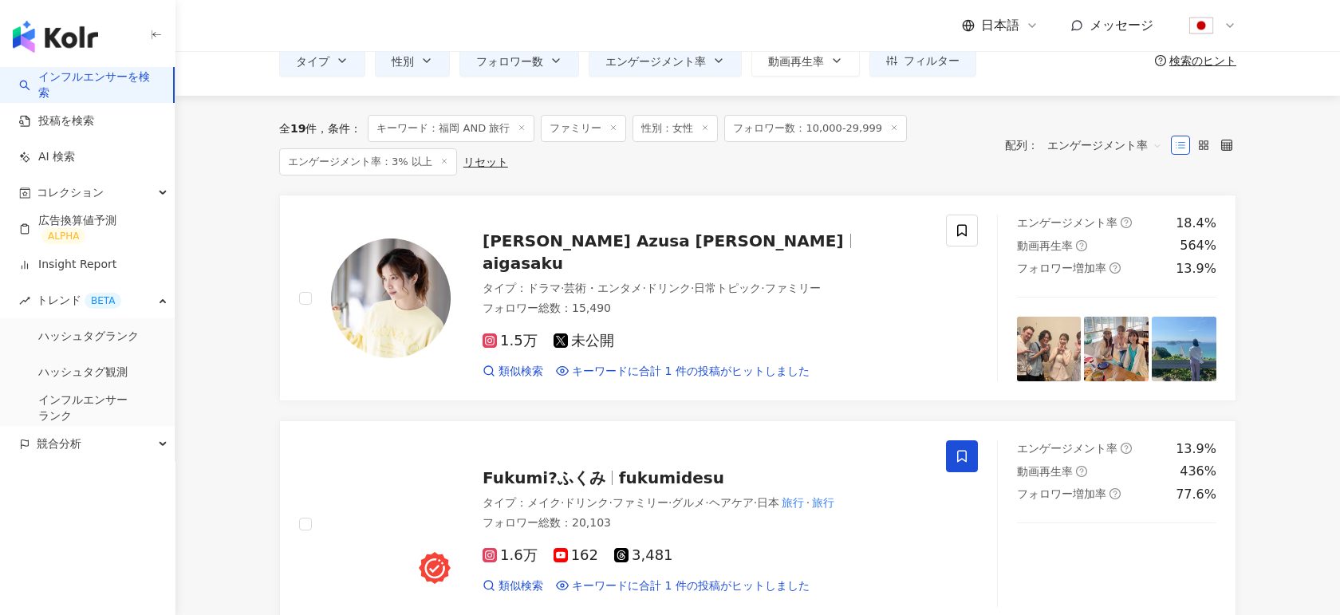
scroll to position [88, 0]
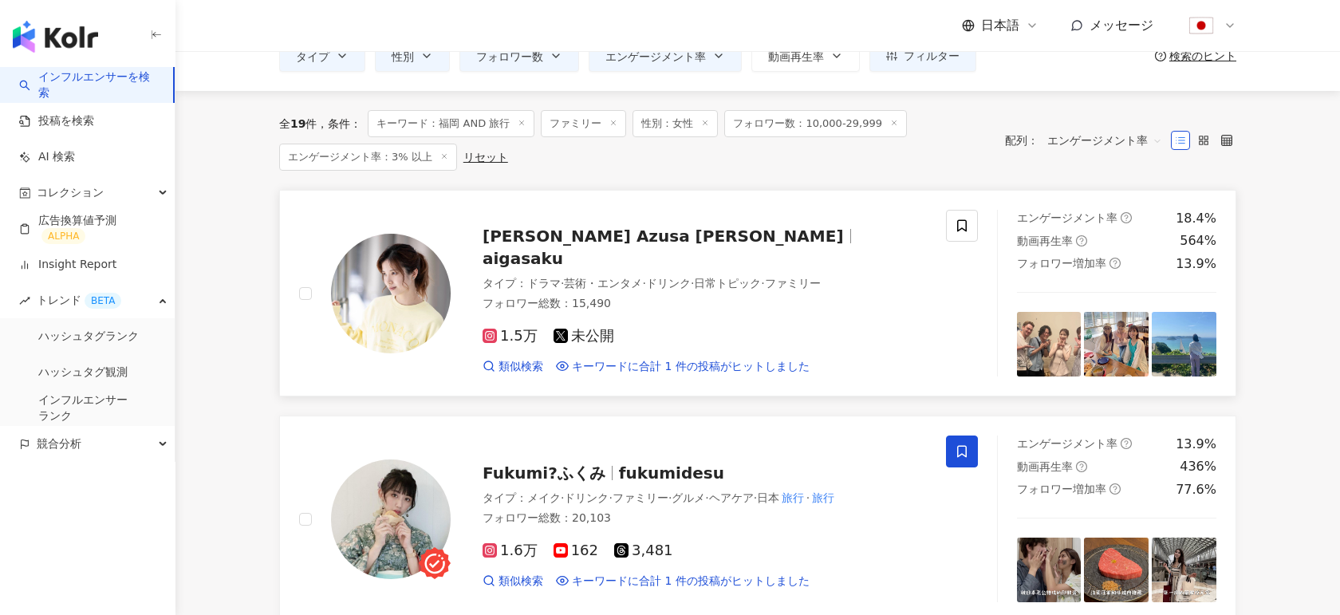
click at [373, 279] on img at bounding box center [391, 294] width 120 height 120
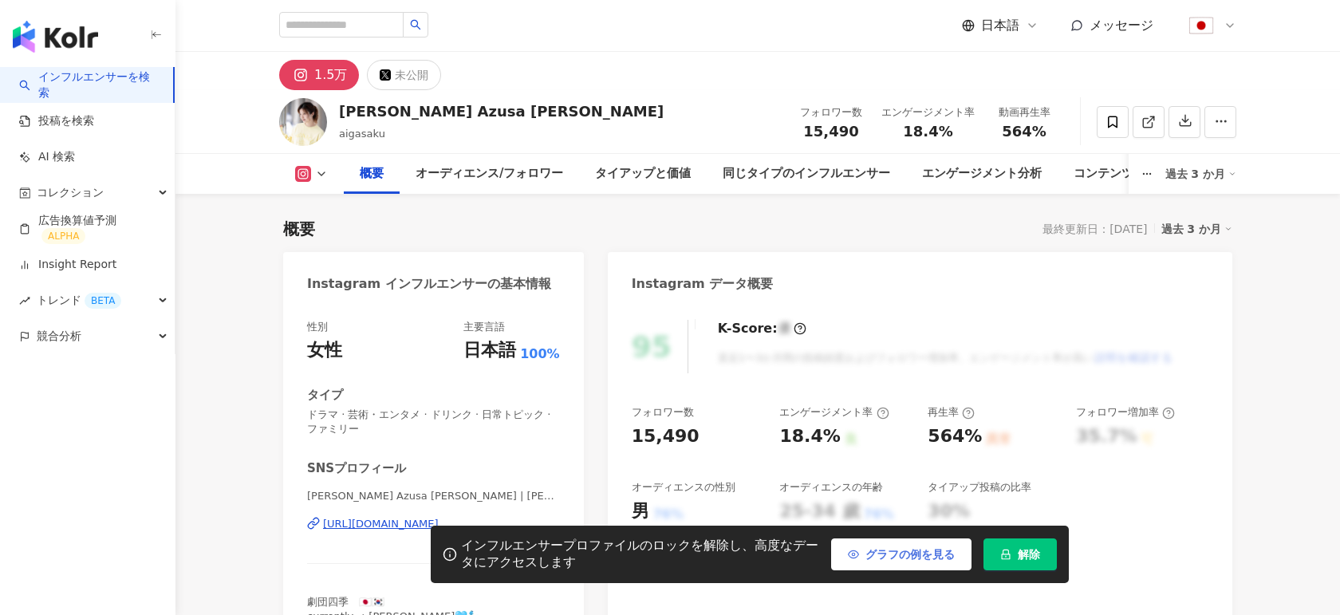
click at [903, 548] on span "グラフの例を見る" at bounding box center [909, 554] width 89 height 13
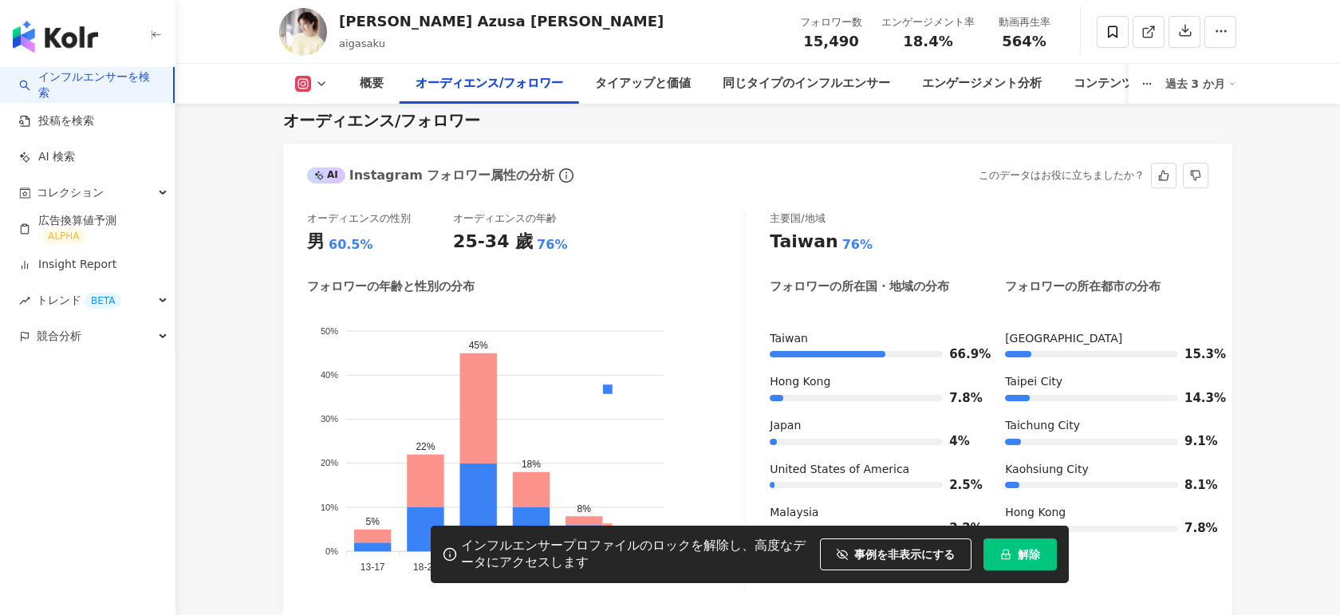
scroll to position [1410, 0]
